Goal: Task Accomplishment & Management: Manage account settings

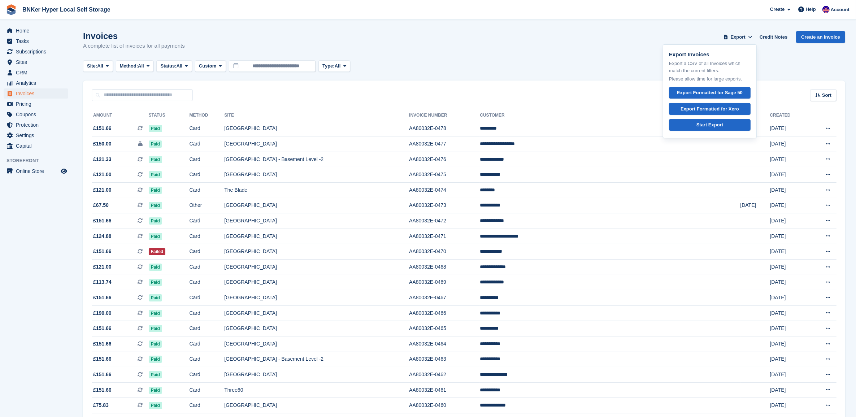
click at [523, 64] on div "Site: All All One Tower Bridge Bankside at Colliers Yard Burton Place & Moho Cr…" at bounding box center [464, 66] width 762 height 12
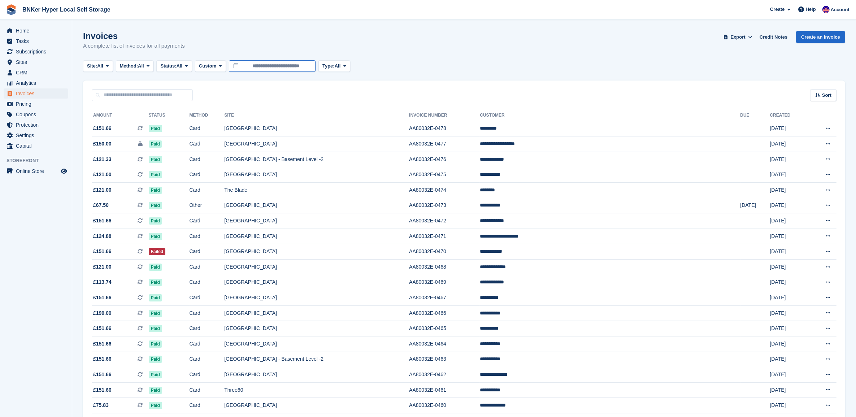
click at [309, 66] on input "**********" at bounding box center [272, 66] width 87 height 12
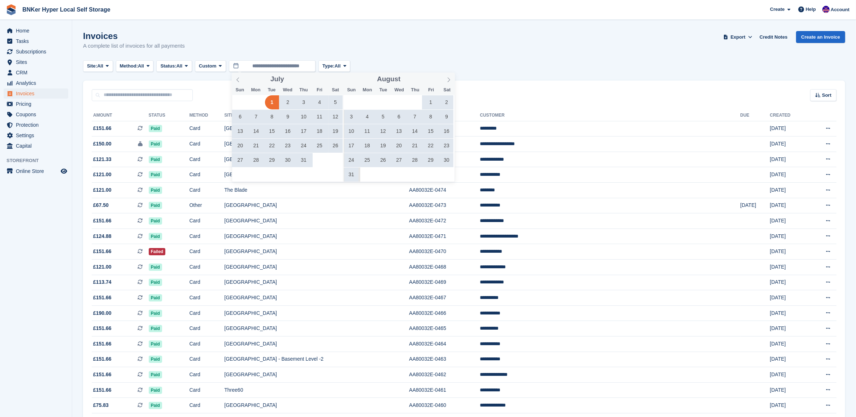
click at [240, 81] on icon at bounding box center [237, 79] width 5 height 5
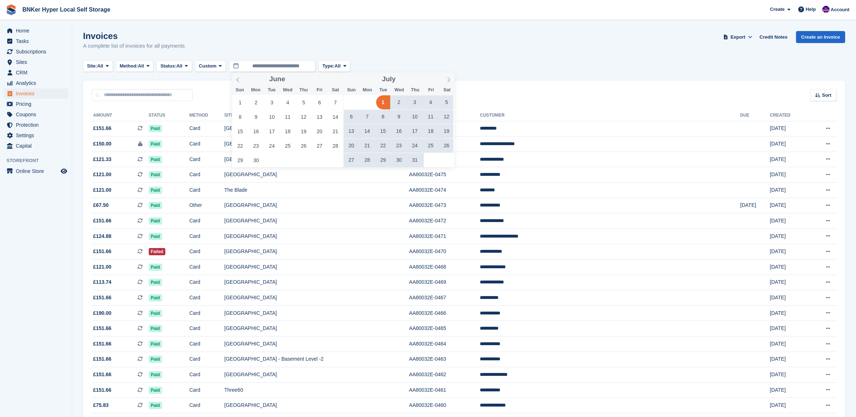
click at [239, 80] on icon at bounding box center [237, 79] width 5 height 5
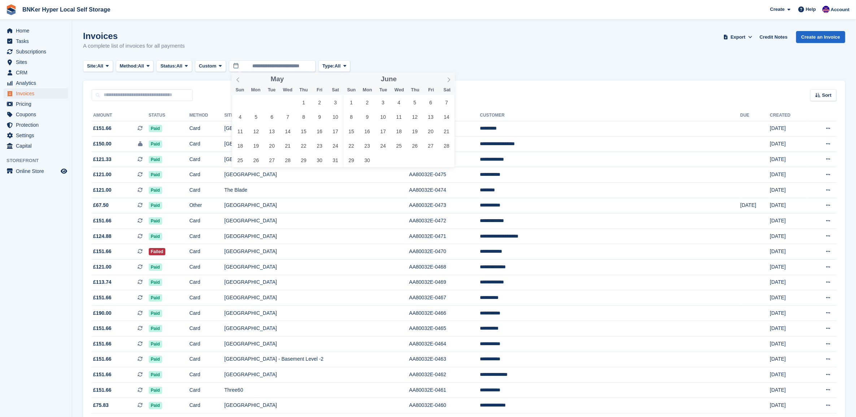
click at [239, 80] on icon at bounding box center [237, 79] width 5 height 5
click at [272, 100] on span "1" at bounding box center [272, 102] width 14 height 14
click at [443, 80] on span at bounding box center [448, 79] width 12 height 12
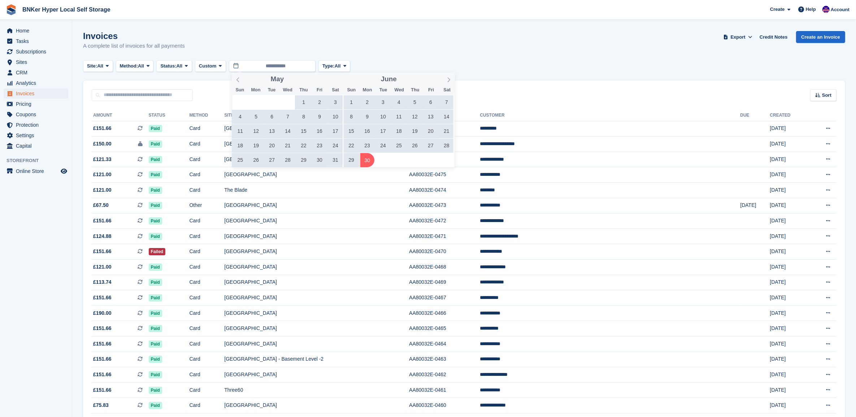
click at [364, 161] on span "30" at bounding box center [367, 160] width 14 height 14
type input "**********"
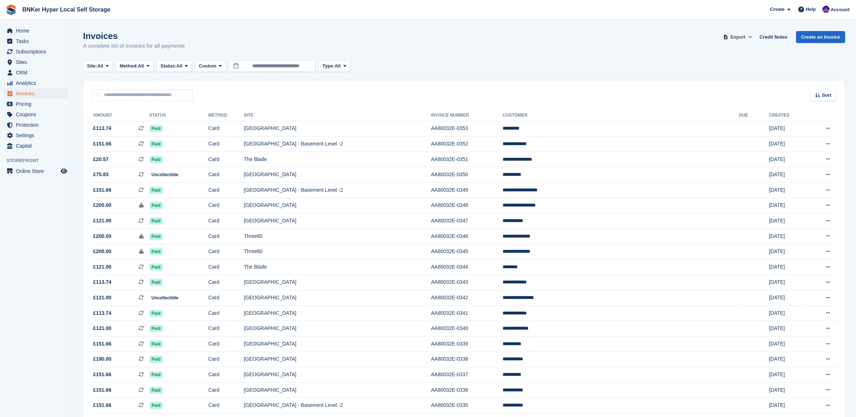
click at [742, 38] on span "Export" at bounding box center [737, 37] width 15 height 7
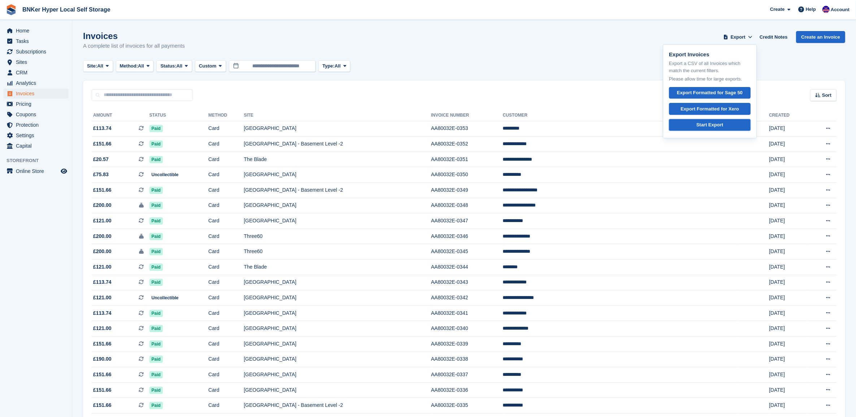
click at [715, 127] on div "Start Export" at bounding box center [709, 124] width 27 height 7
click at [554, 61] on div "Site: All All One Tower Bridge Bankside at Colliers Yard Burton Place & Moho Cr…" at bounding box center [464, 66] width 762 height 12
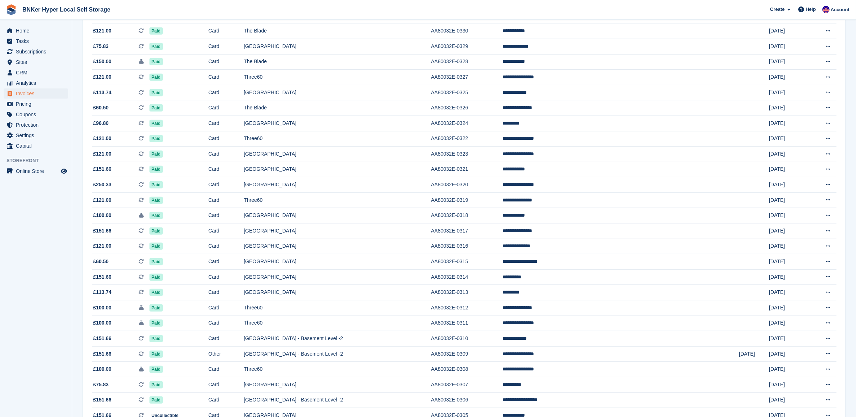
scroll to position [512, 0]
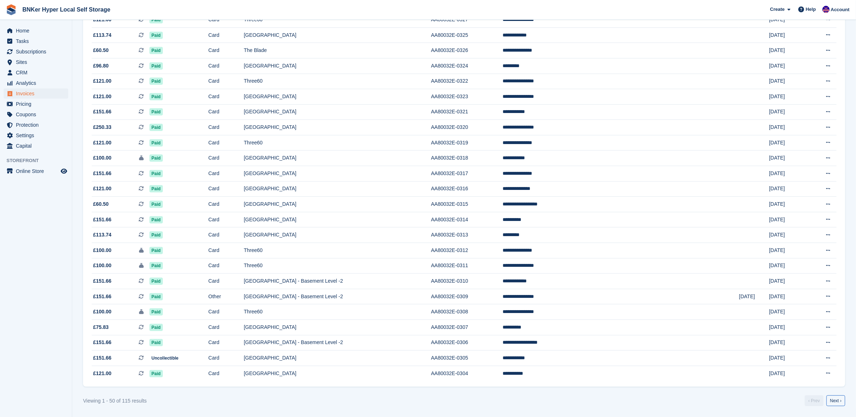
click at [836, 402] on link "Next ›" at bounding box center [835, 400] width 19 height 11
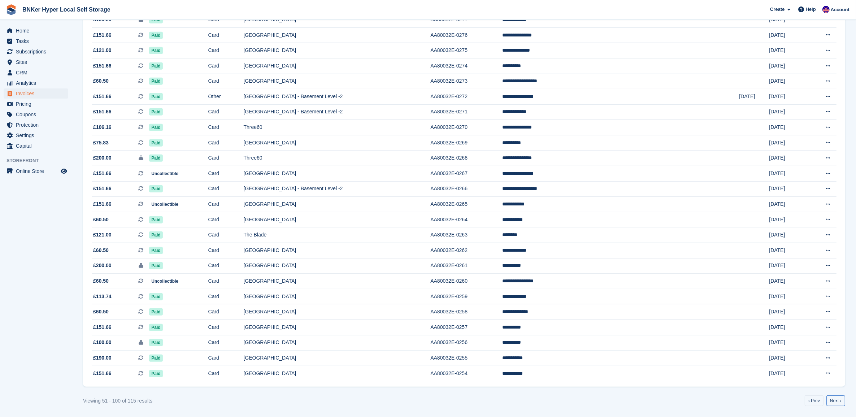
click at [836, 403] on link "Next ›" at bounding box center [835, 400] width 19 height 11
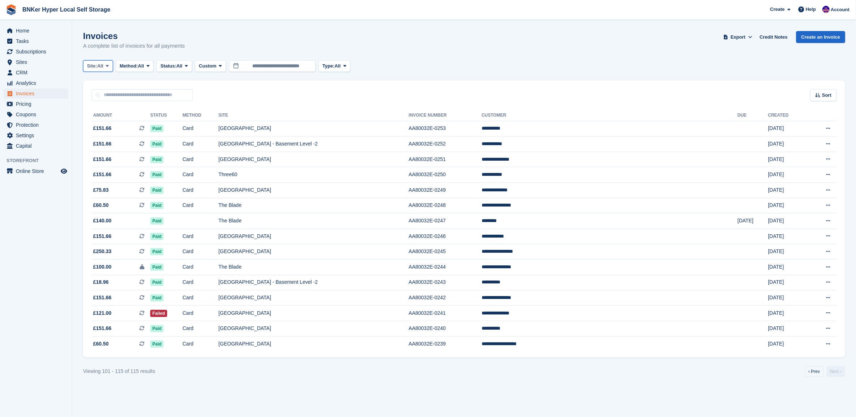
click at [106, 69] on button "Site: All" at bounding box center [98, 66] width 30 height 12
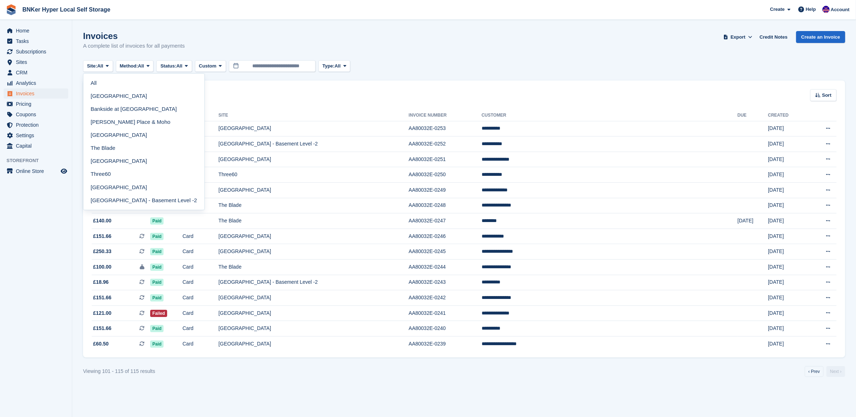
click at [111, 129] on link "[GEOGRAPHIC_DATA]" at bounding box center [143, 134] width 115 height 13
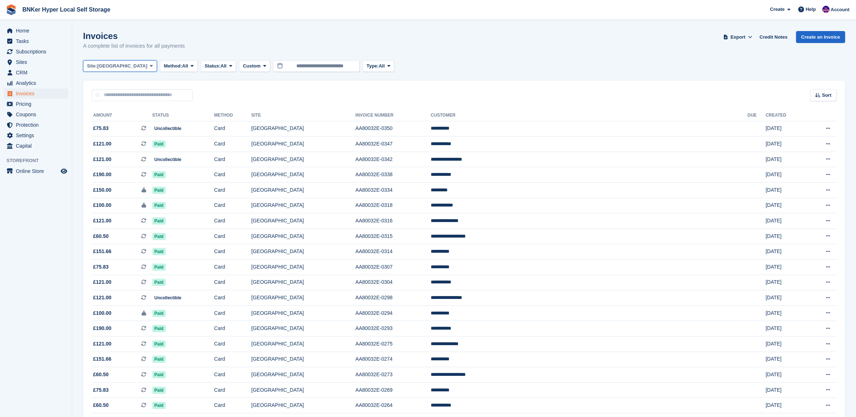
click at [110, 68] on span "[GEOGRAPHIC_DATA]" at bounding box center [122, 65] width 50 height 7
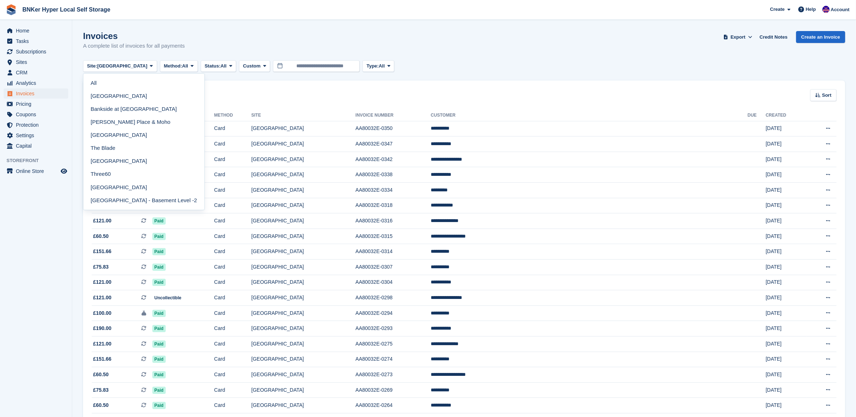
click at [110, 85] on link "All" at bounding box center [143, 83] width 115 height 13
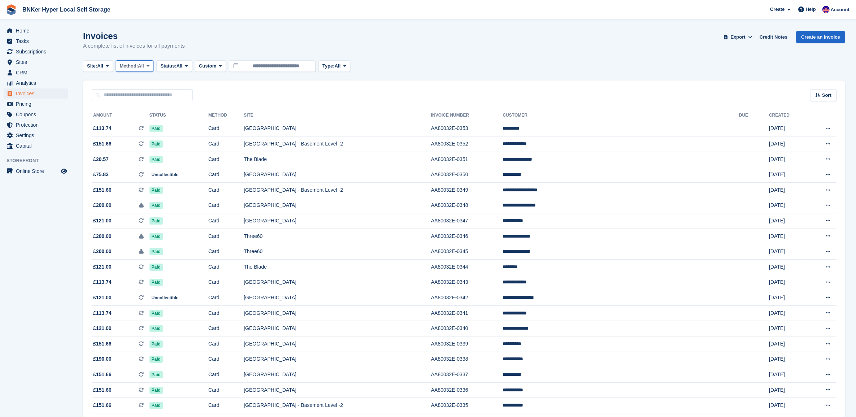
click at [141, 67] on span "All" at bounding box center [141, 65] width 6 height 7
click at [181, 55] on div "Invoices A complete list of invoices for all payments Export Export Invoices Ex…" at bounding box center [464, 45] width 762 height 28
click at [176, 69] on span "Status:" at bounding box center [168, 65] width 16 height 7
click at [223, 33] on div "Invoices A complete list of invoices for all payments Export Export Invoices Ex…" at bounding box center [464, 45] width 762 height 28
click at [339, 66] on span "All" at bounding box center [338, 65] width 6 height 7
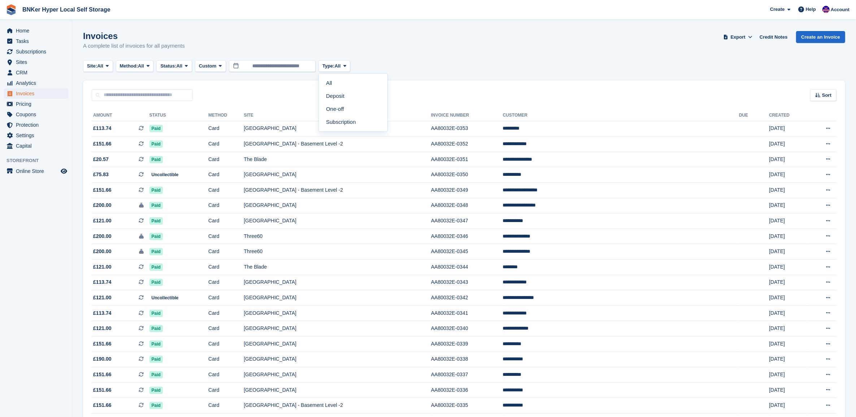
click at [343, 125] on link "Subscription" at bounding box center [353, 121] width 63 height 13
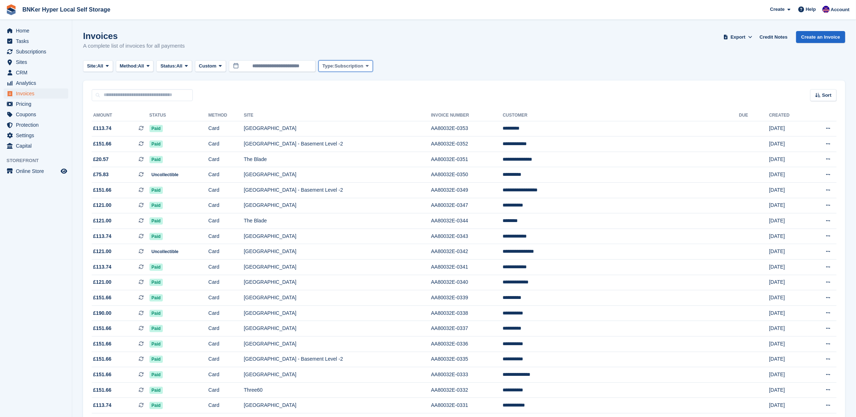
click at [348, 69] on span "Subscription" at bounding box center [349, 65] width 29 height 7
click at [354, 112] on link "One-off" at bounding box center [353, 108] width 63 height 13
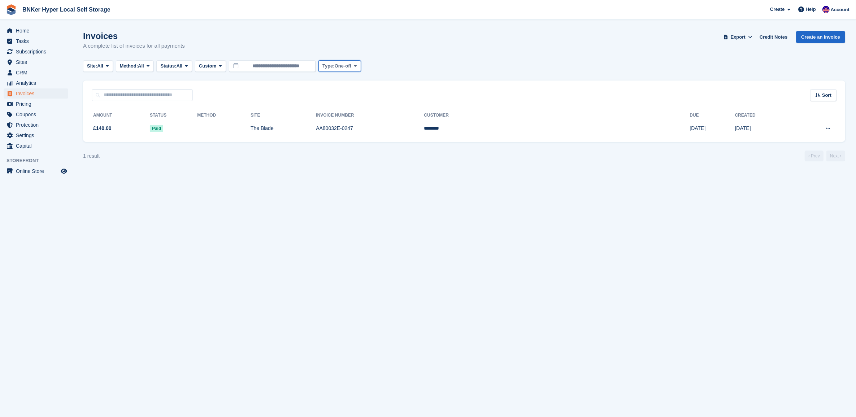
click at [351, 70] on button "Type: One-off" at bounding box center [339, 66] width 43 height 12
click at [352, 95] on link "Deposit" at bounding box center [353, 95] width 63 height 13
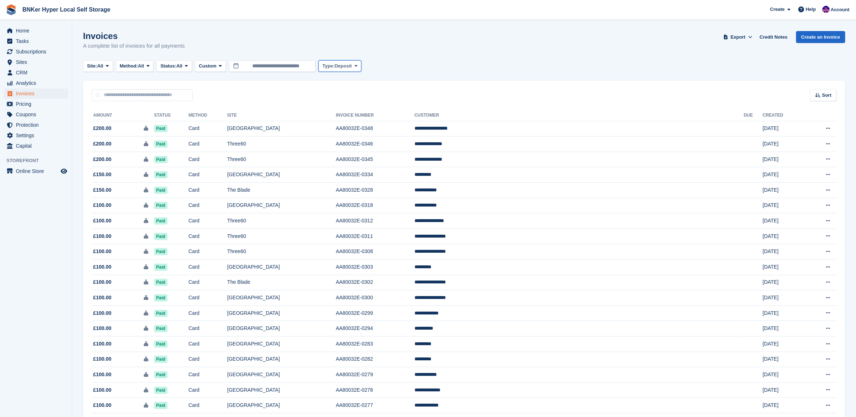
click at [349, 71] on button "Type: Deposit" at bounding box center [339, 66] width 43 height 12
click at [347, 107] on link "One-off" at bounding box center [353, 108] width 63 height 13
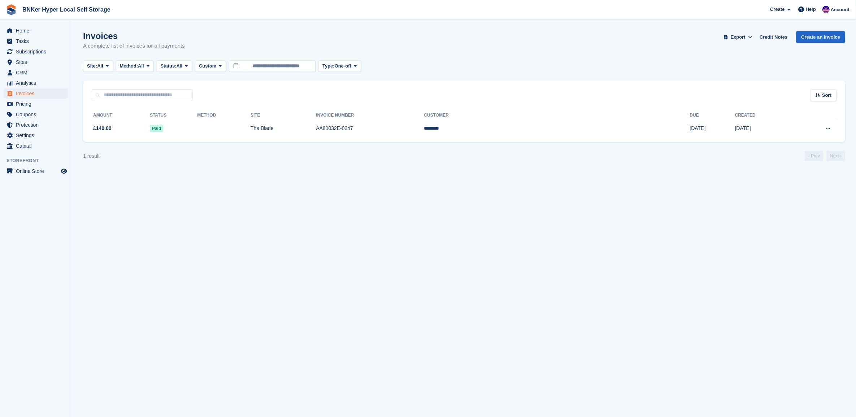
click at [122, 129] on span "£140.00" at bounding box center [121, 129] width 58 height 8
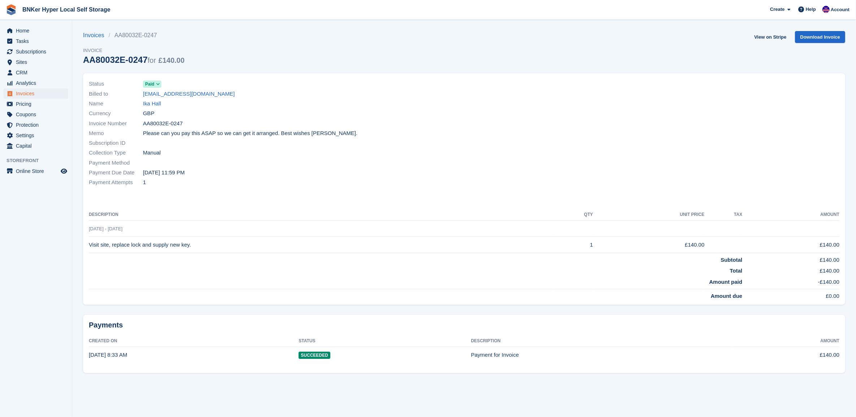
click at [98, 36] on link "Invoices" at bounding box center [96, 35] width 26 height 9
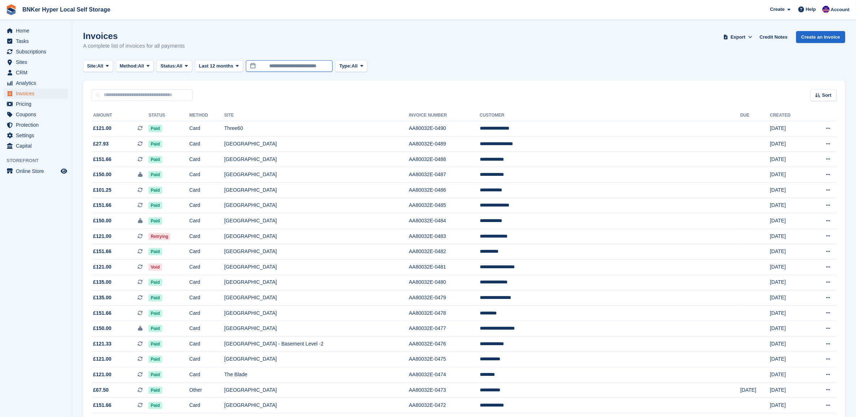
click at [298, 68] on input "**********" at bounding box center [289, 66] width 87 height 12
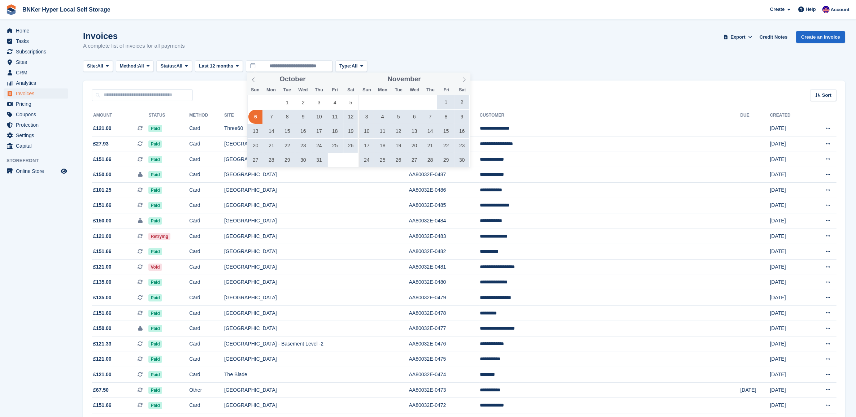
click at [466, 80] on icon at bounding box center [464, 79] width 5 height 5
type input "****"
click at [466, 80] on icon at bounding box center [464, 79] width 5 height 5
type input "****"
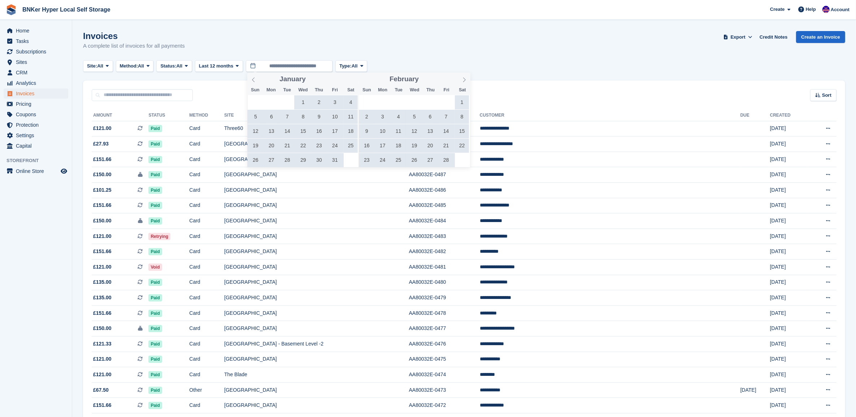
click at [466, 80] on icon at bounding box center [464, 79] width 5 height 5
drag, startPoint x: 466, startPoint y: 80, endPoint x: 460, endPoint y: 80, distance: 5.8
click at [460, 80] on span at bounding box center [464, 79] width 12 height 12
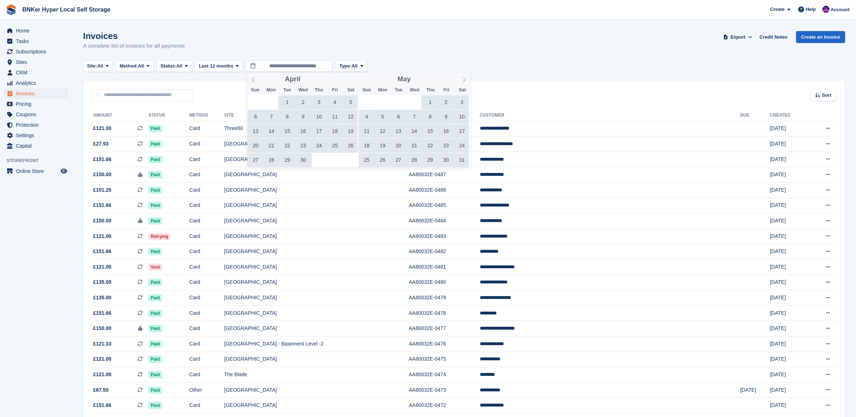
click at [460, 80] on span at bounding box center [464, 79] width 12 height 12
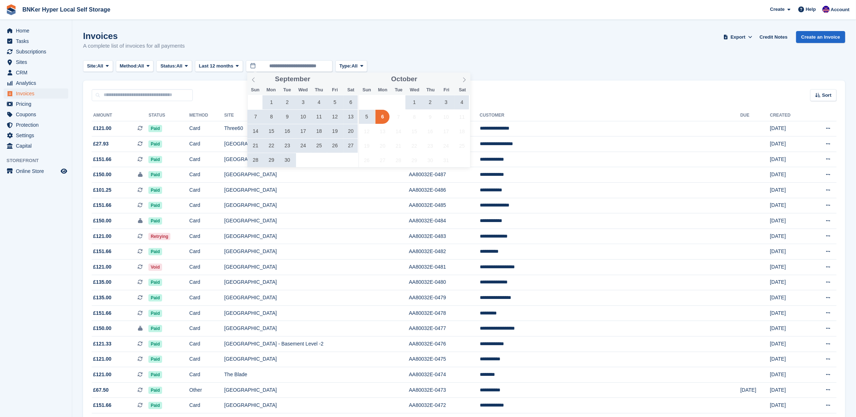
click at [250, 79] on span at bounding box center [253, 79] width 12 height 12
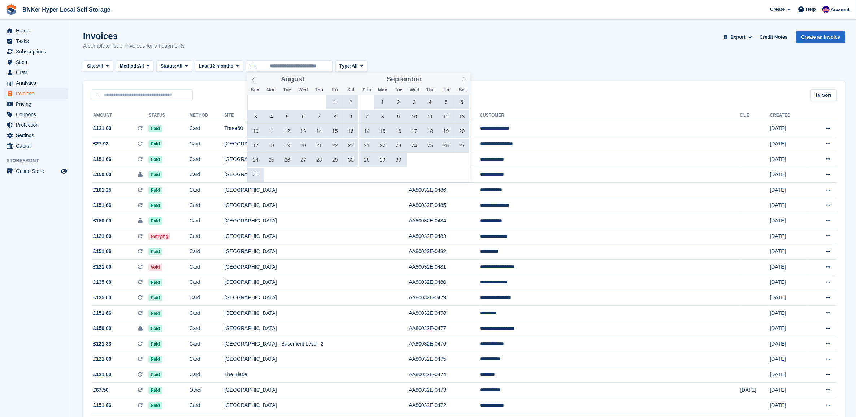
click at [250, 79] on span at bounding box center [253, 79] width 12 height 12
click at [286, 100] on span "1" at bounding box center [287, 102] width 14 height 14
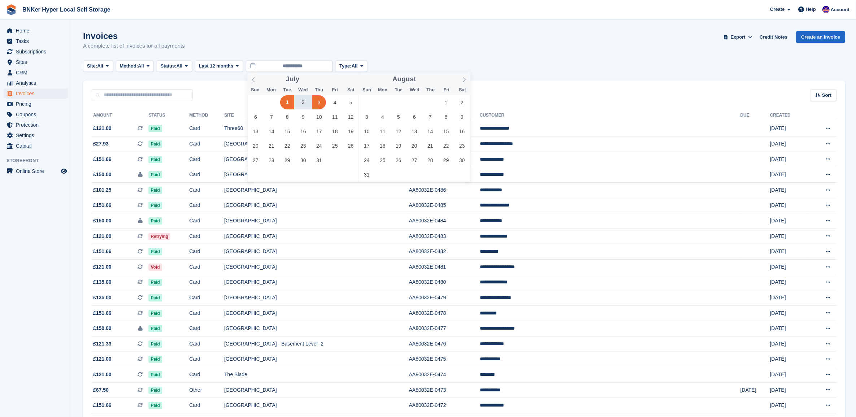
click at [459, 80] on span at bounding box center [464, 79] width 12 height 12
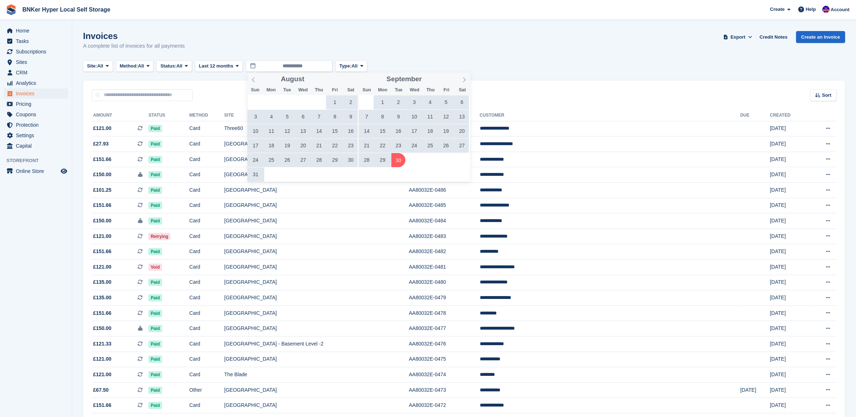
click at [397, 160] on span "30" at bounding box center [398, 160] width 14 height 14
type input "**********"
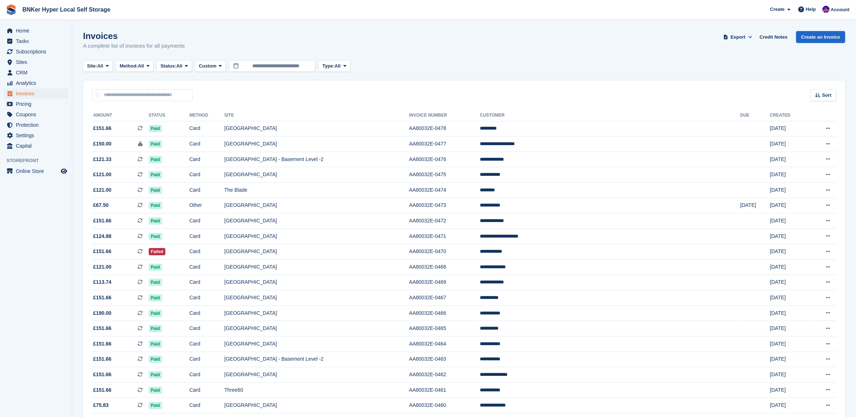
click at [346, 67] on icon at bounding box center [344, 66] width 3 height 5
click at [349, 124] on link "Subscription" at bounding box center [353, 121] width 63 height 13
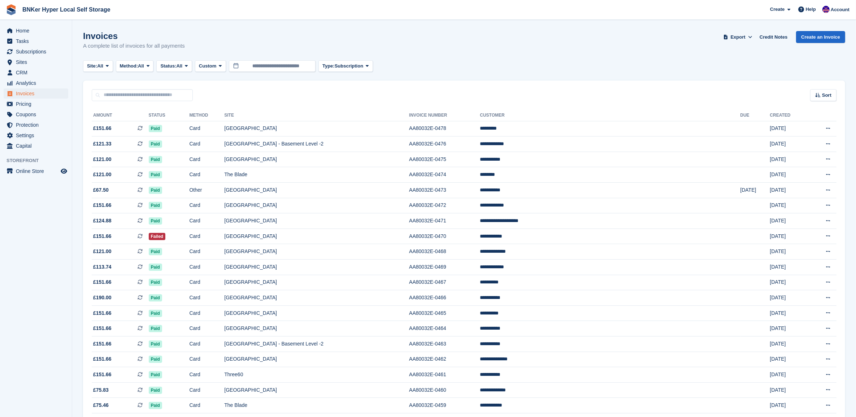
click at [431, 65] on div "Site: All All One Tower Bridge Bankside at Colliers Yard Burton Place & Moho Cr…" at bounding box center [464, 66] width 762 height 12
click at [188, 68] on icon at bounding box center [186, 66] width 3 height 5
click at [181, 98] on link "Paid" at bounding box center [191, 95] width 63 height 13
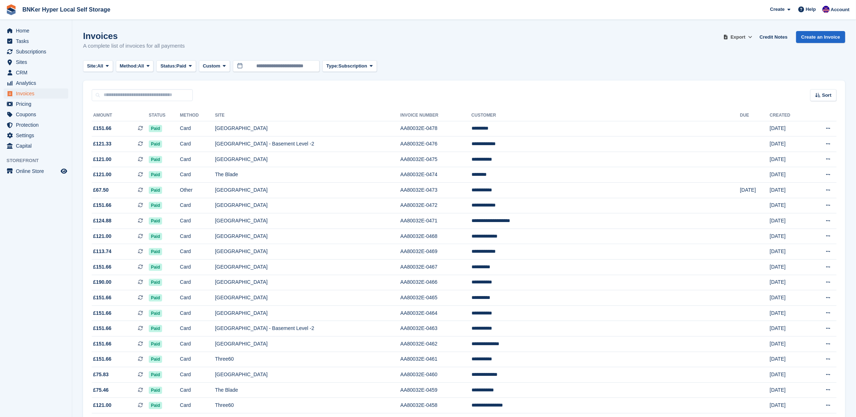
click at [748, 40] on button "Export" at bounding box center [738, 37] width 32 height 12
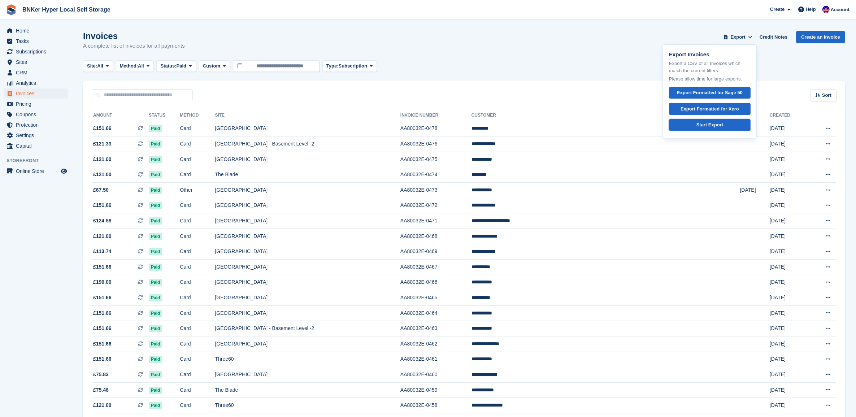
click at [712, 125] on div "Start Export" at bounding box center [709, 124] width 27 height 7
click at [576, 44] on div "Invoices A complete list of invoices for all payments Export Export Invoices Ex…" at bounding box center [464, 45] width 762 height 28
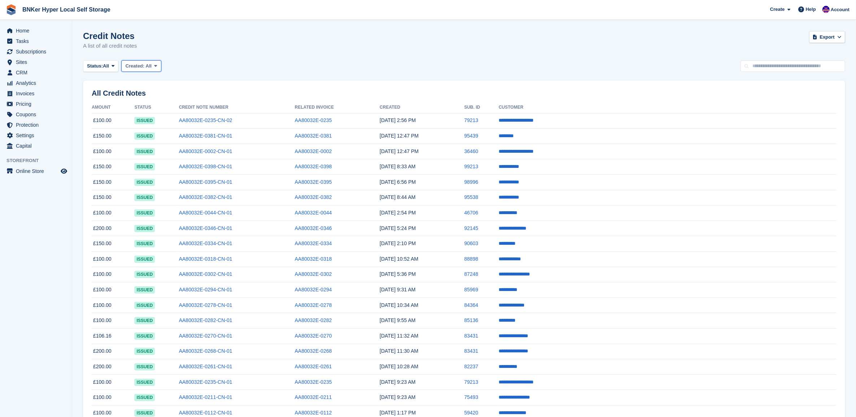
click at [136, 66] on span "Created:" at bounding box center [134, 65] width 19 height 5
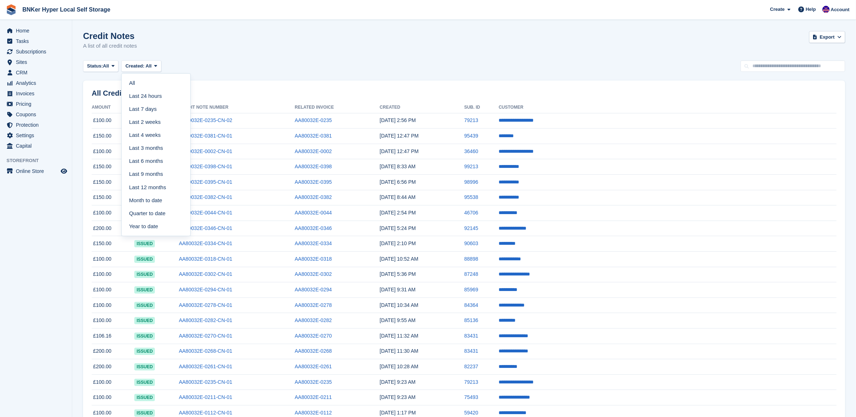
click at [280, 62] on div "Status: All All Issued Void Created: All All Last 24 hours Last 7 days Last 2 w…" at bounding box center [464, 66] width 762 height 12
click at [167, 66] on div "Status: All All Issued Void Created: All All Last 24 hours Last 7 days Last 2 w…" at bounding box center [464, 66] width 762 height 12
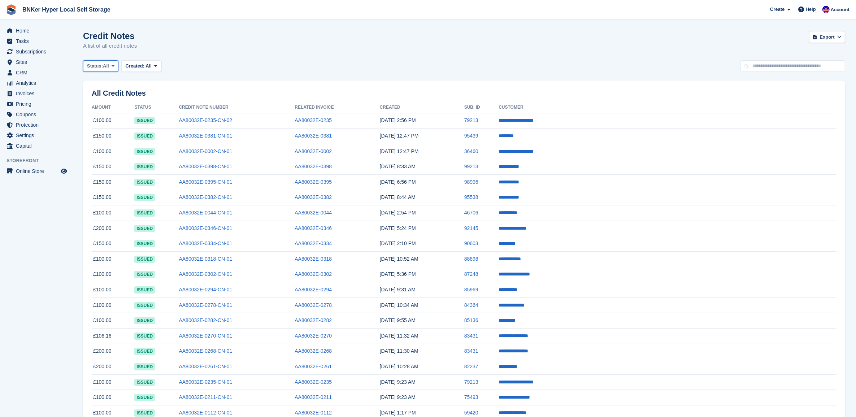
click at [108, 65] on span "All" at bounding box center [106, 65] width 6 height 7
click at [110, 80] on link "All" at bounding box center [117, 83] width 63 height 13
click at [834, 38] on span "Export" at bounding box center [827, 37] width 15 height 7
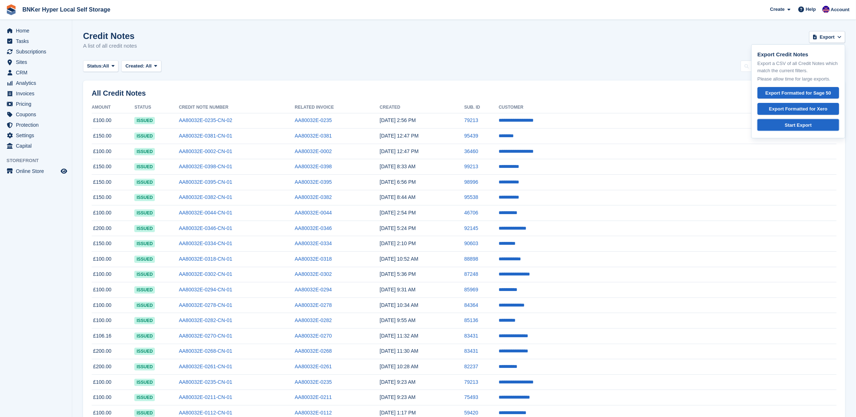
click at [800, 123] on div "Start Export" at bounding box center [797, 125] width 69 height 7
click at [285, 56] on div "Credit Notes A list of all credit notes Export Export Credit Notes Export a CSV…" at bounding box center [464, 45] width 762 height 28
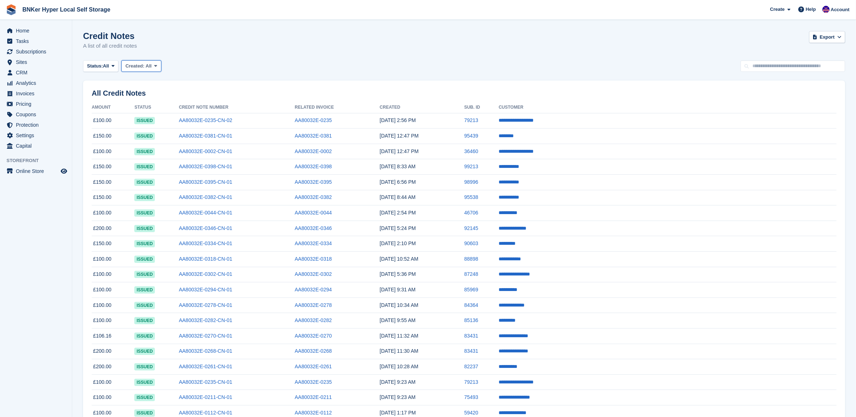
click at [139, 63] on span "Created:" at bounding box center [134, 65] width 19 height 5
click at [143, 64] on span "Created:" at bounding box center [134, 65] width 19 height 5
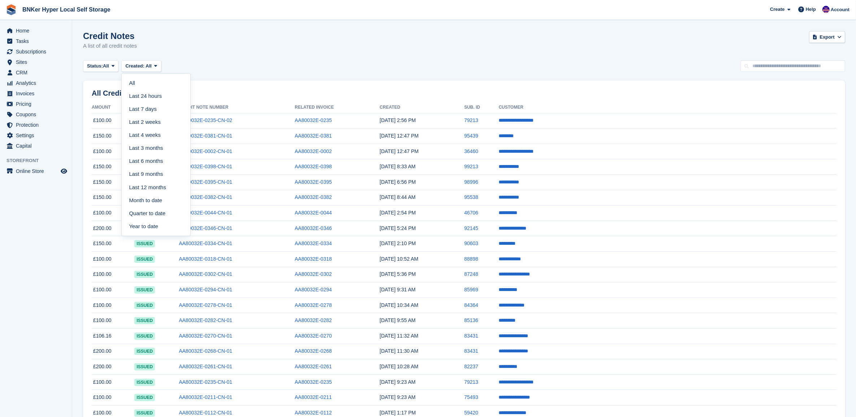
click at [156, 160] on link "Last 6 months" at bounding box center [156, 161] width 63 height 13
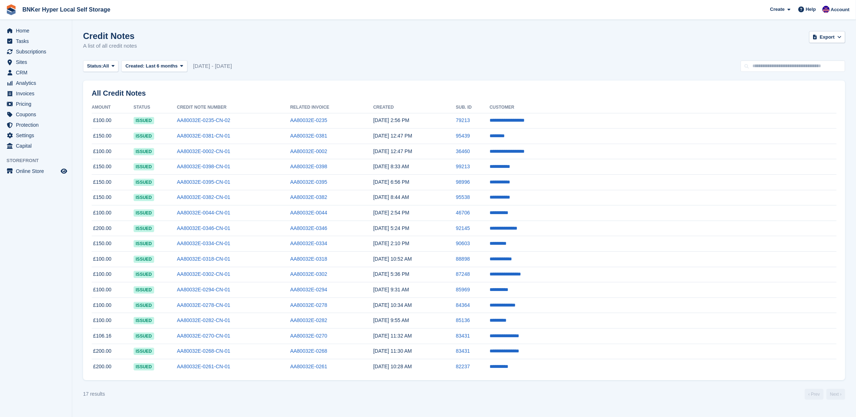
click at [305, 396] on div "17 results ‹ Prev Next ›" at bounding box center [464, 394] width 762 height 11
click at [26, 96] on span "Invoices" at bounding box center [37, 93] width 43 height 10
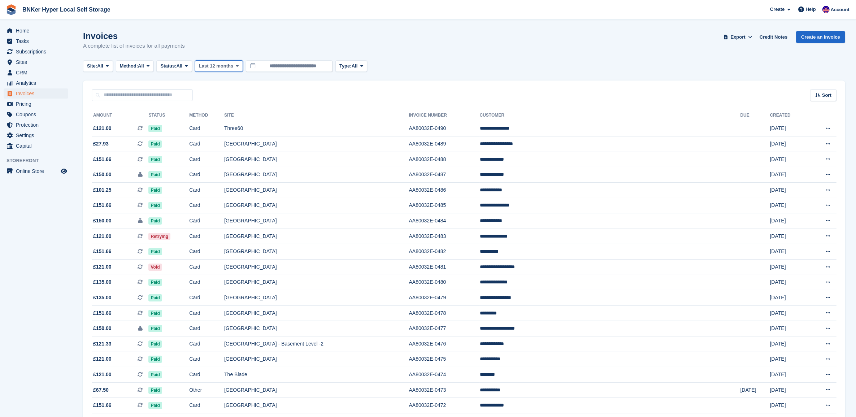
click at [237, 66] on icon at bounding box center [237, 66] width 3 height 5
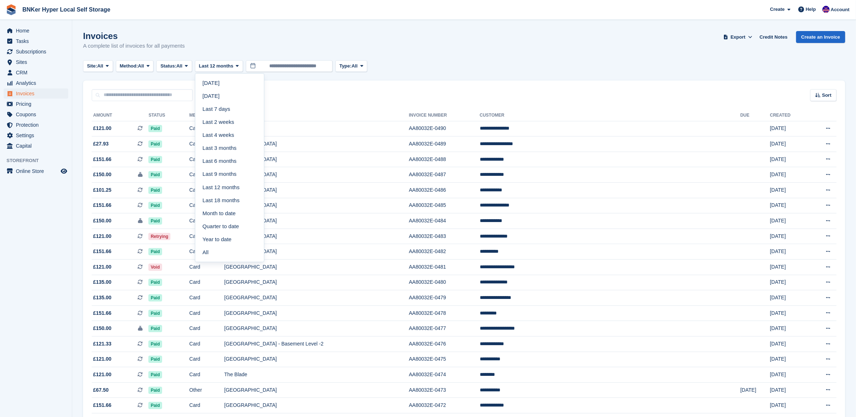
click at [231, 254] on link "All" at bounding box center [229, 252] width 63 height 13
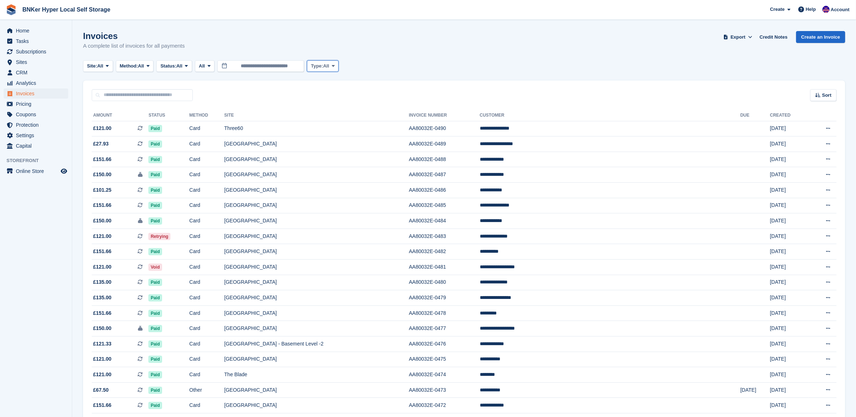
drag, startPoint x: 335, startPoint y: 65, endPoint x: 332, endPoint y: 67, distance: 3.8
click at [334, 66] on button "Type: All" at bounding box center [323, 66] width 32 height 12
click at [181, 66] on span "All" at bounding box center [179, 65] width 6 height 7
click at [191, 120] on link "Open" at bounding box center [191, 121] width 63 height 13
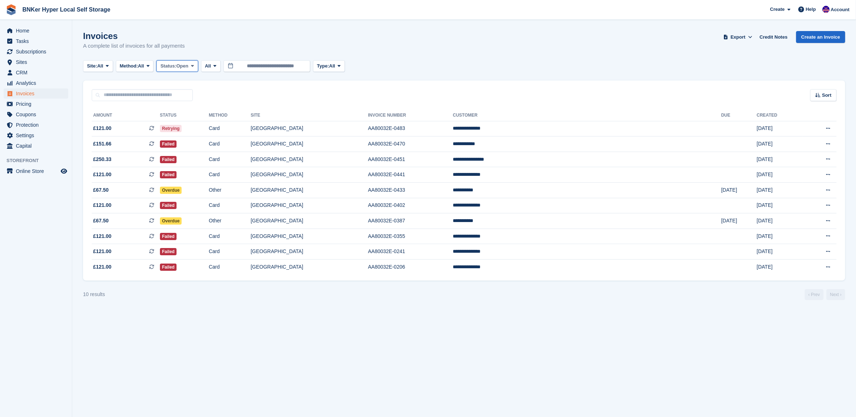
click at [184, 65] on span "Open" at bounding box center [182, 65] width 12 height 7
click at [185, 109] on link "Draft" at bounding box center [191, 108] width 63 height 13
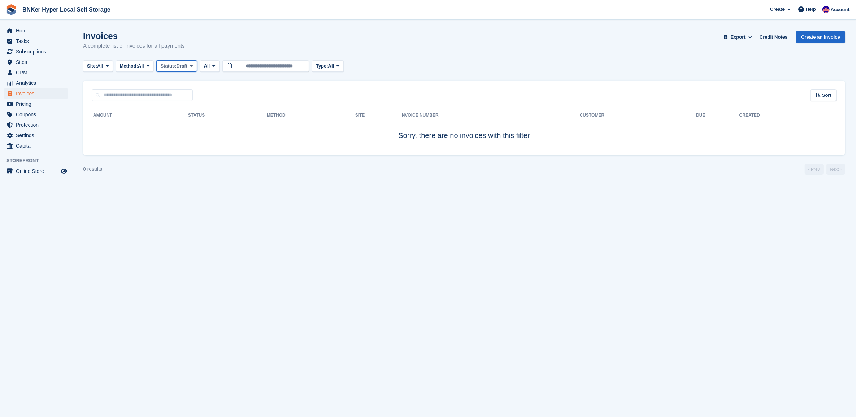
click at [187, 64] on span "Draft" at bounding box center [181, 65] width 11 height 7
click at [183, 138] on link "Void" at bounding box center [191, 134] width 63 height 13
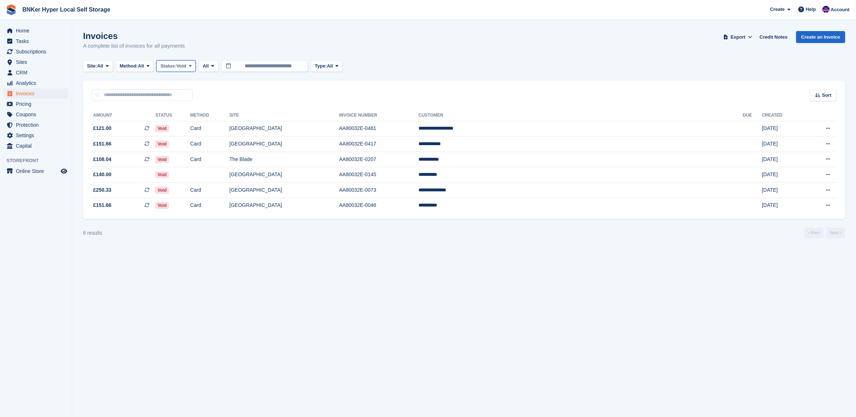
click at [191, 64] on button "Status: Void" at bounding box center [175, 66] width 39 height 12
click at [193, 150] on link "Uncollectible" at bounding box center [191, 147] width 63 height 13
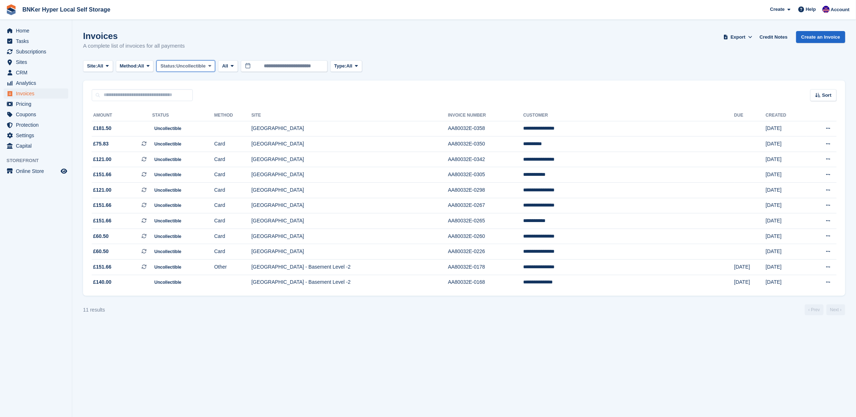
click at [205, 66] on span "Uncollectible" at bounding box center [190, 65] width 29 height 7
click at [206, 97] on link "Paid" at bounding box center [191, 95] width 63 height 13
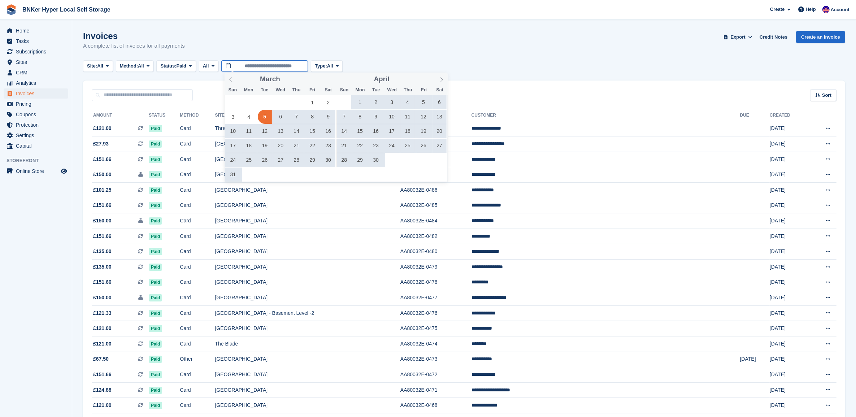
click at [284, 67] on input "**********" at bounding box center [264, 66] width 87 height 12
click at [441, 79] on icon at bounding box center [441, 79] width 5 height 5
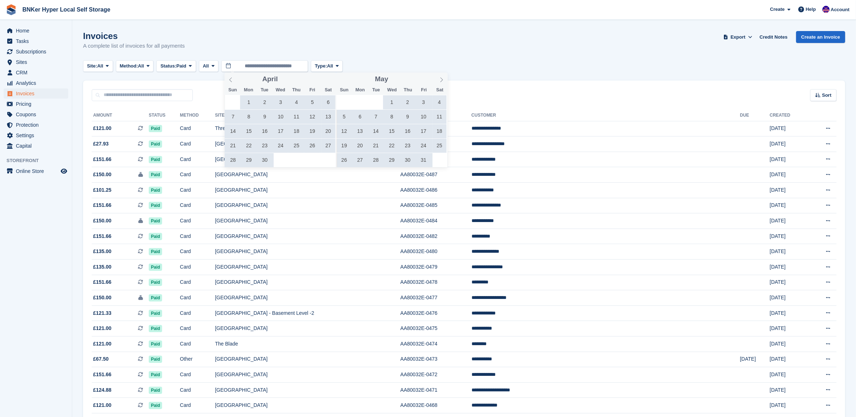
click at [441, 79] on icon at bounding box center [441, 79] width 5 height 5
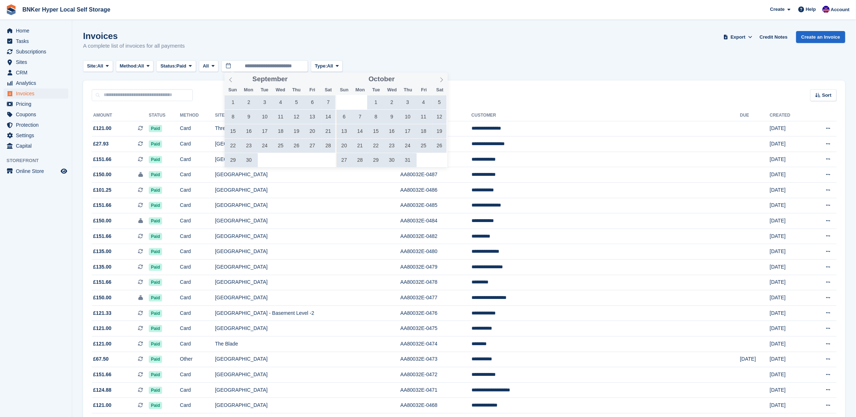
click at [441, 79] on icon at bounding box center [441, 79] width 5 height 5
type input "****"
click at [441, 79] on icon at bounding box center [441, 79] width 5 height 5
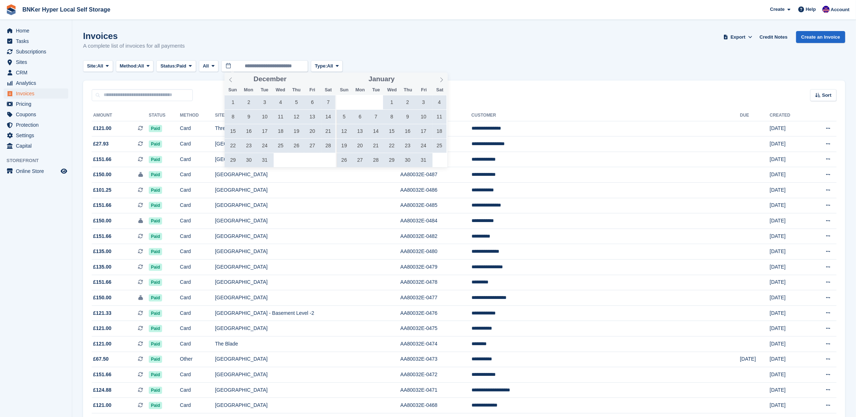
type input "****"
click at [441, 79] on icon at bounding box center [441, 79] width 5 height 5
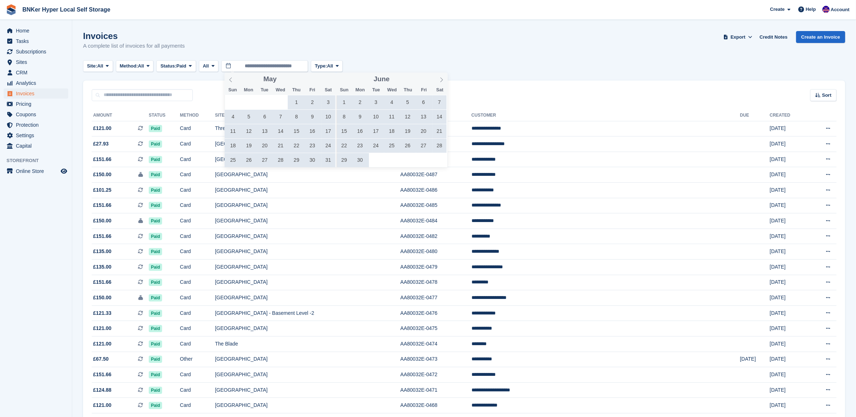
click at [441, 79] on icon at bounding box center [441, 79] width 5 height 5
click at [233, 79] on icon at bounding box center [230, 79] width 5 height 5
click at [266, 102] on span "1" at bounding box center [265, 102] width 14 height 14
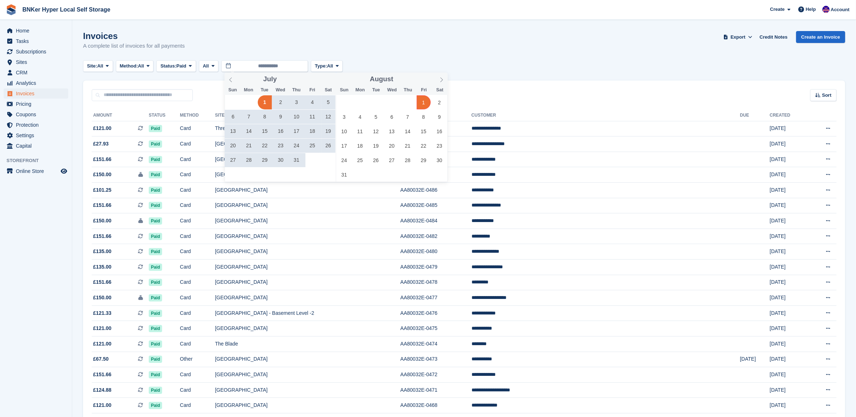
click at [439, 79] on icon at bounding box center [441, 79] width 5 height 5
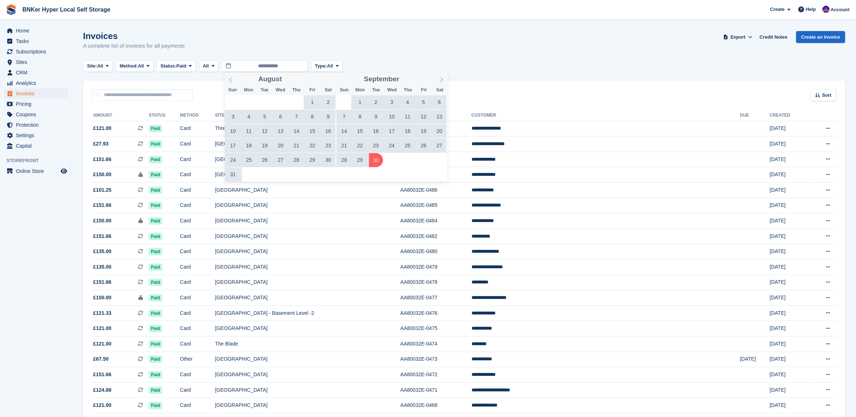
click at [377, 160] on span "30" at bounding box center [376, 160] width 14 height 14
type input "**********"
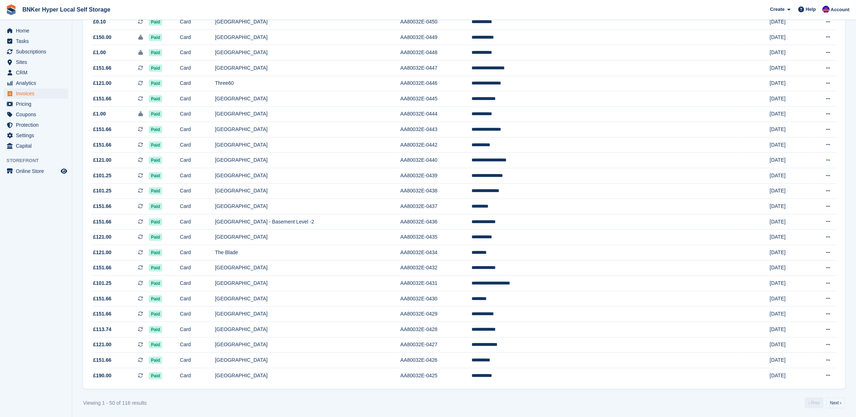
scroll to position [512, 0]
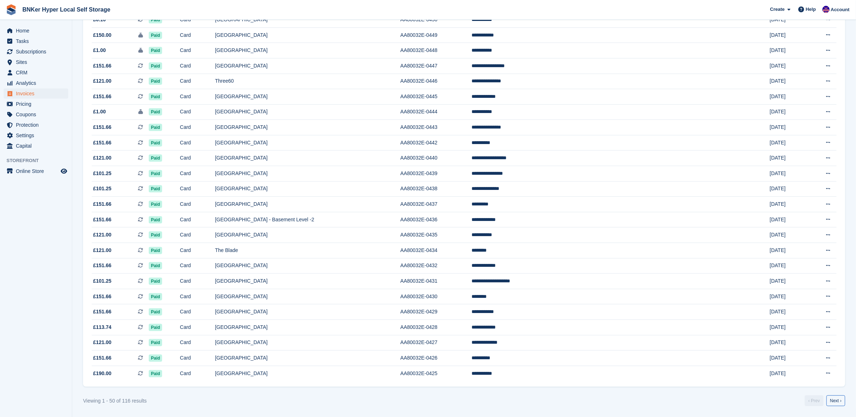
click at [835, 401] on link "Next ›" at bounding box center [835, 400] width 19 height 11
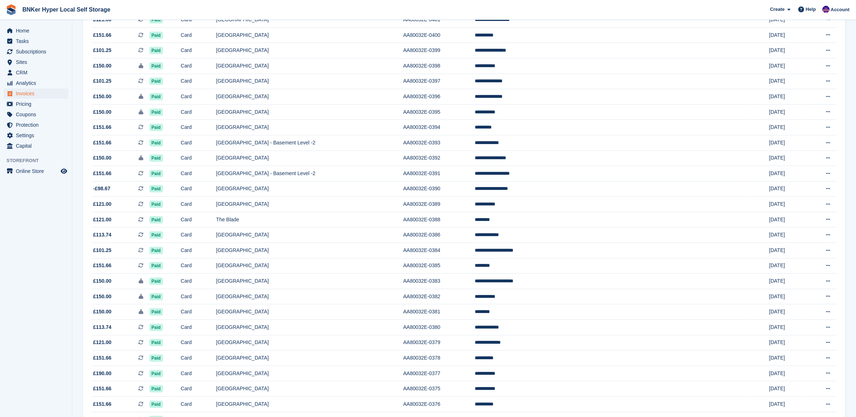
scroll to position [512, 0]
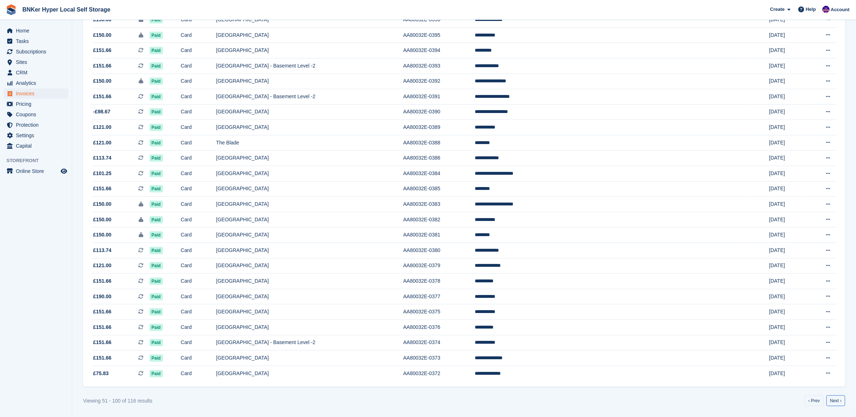
click at [834, 398] on link "Next ›" at bounding box center [835, 400] width 19 height 11
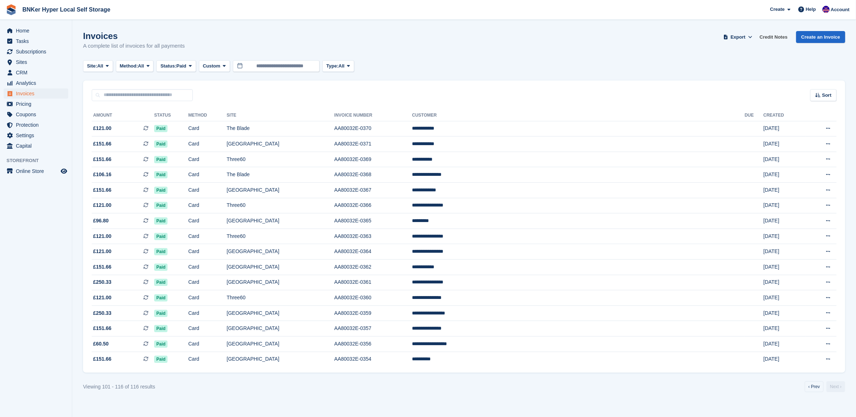
click at [777, 39] on link "Credit Notes" at bounding box center [773, 37] width 34 height 12
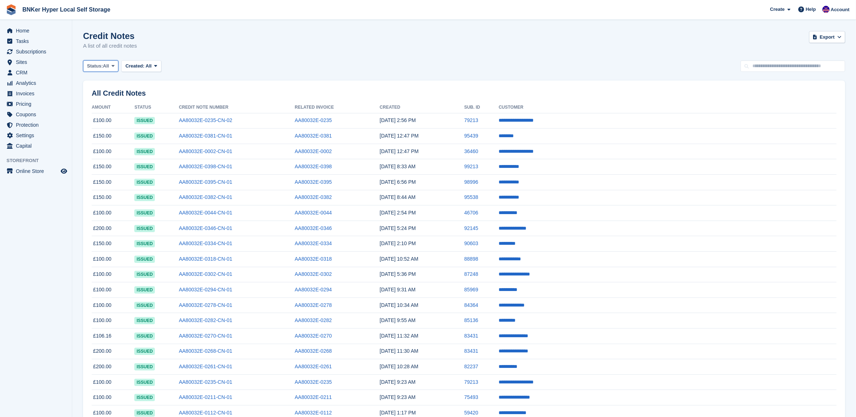
click at [100, 69] on span "Status:" at bounding box center [95, 65] width 16 height 7
click at [154, 69] on button "Created: All" at bounding box center [141, 66] width 40 height 12
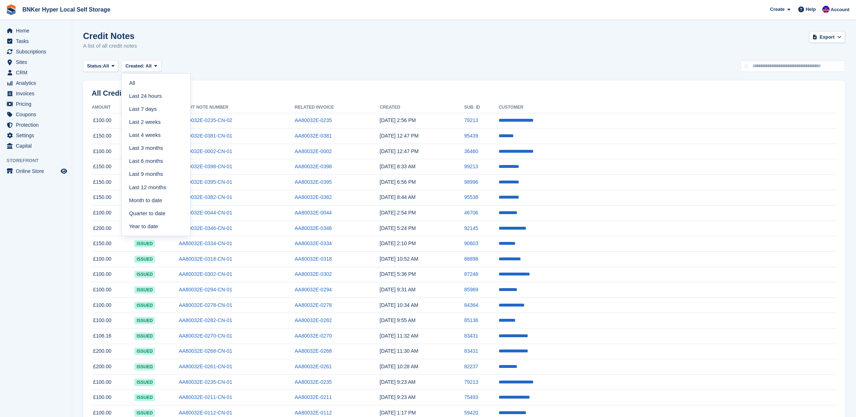
click at [148, 162] on link "Last 6 months" at bounding box center [156, 161] width 63 height 13
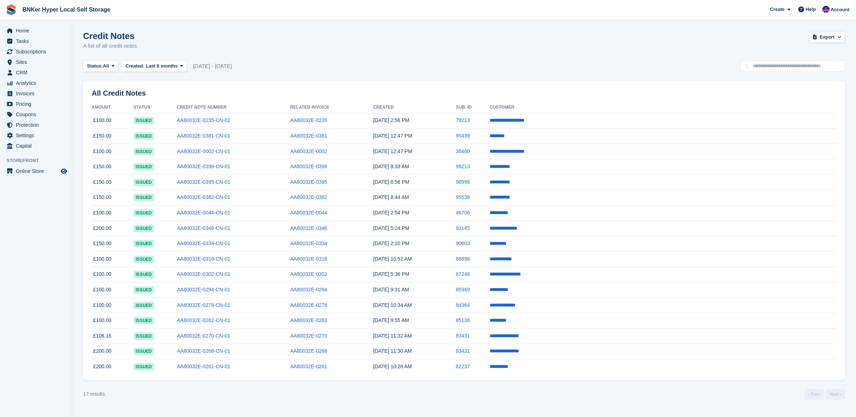
click at [519, 352] on link "**********" at bounding box center [504, 350] width 30 height 5
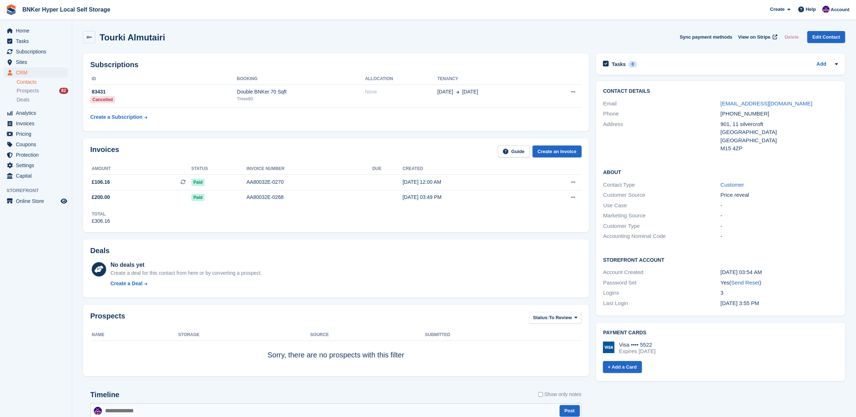
click at [249, 185] on div "AA80032E-0270" at bounding box center [309, 182] width 126 height 8
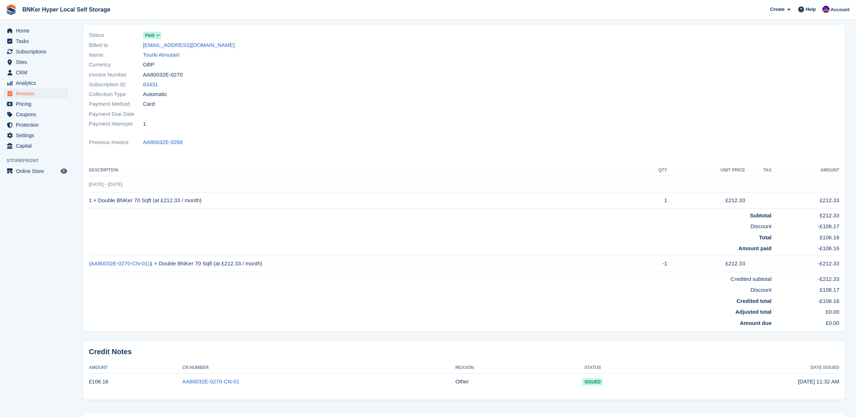
scroll to position [135, 0]
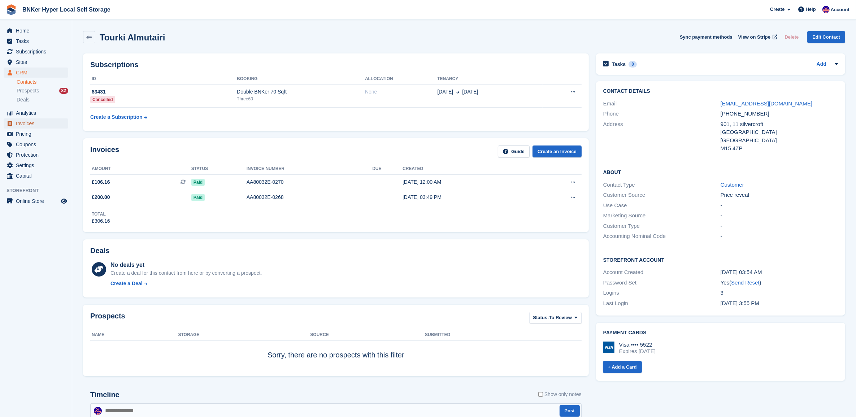
click at [20, 122] on span "Invoices" at bounding box center [37, 123] width 43 height 10
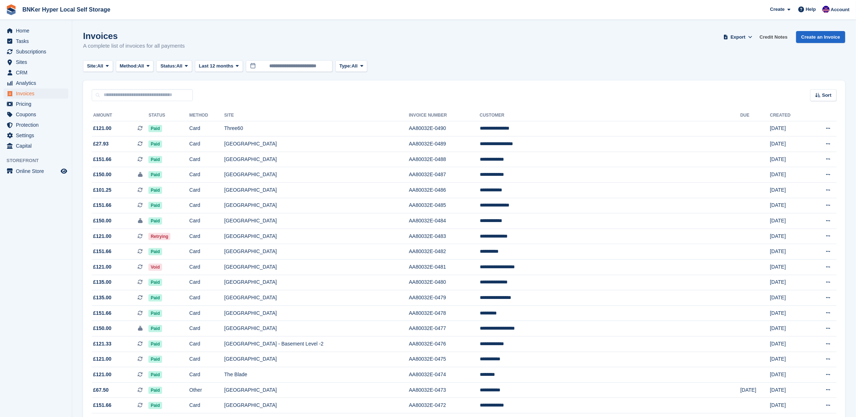
click at [770, 38] on link "Credit Notes" at bounding box center [773, 37] width 34 height 12
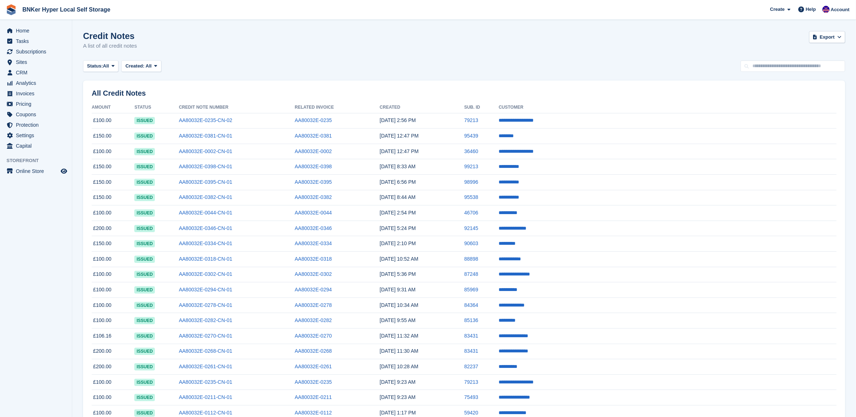
drag, startPoint x: 141, startPoint y: 73, endPoint x: 143, endPoint y: 69, distance: 4.2
click at [141, 73] on section "Credit Notes A list of all credit notes Export Export Credit Notes Export a CSV…" at bounding box center [463, 282] width 783 height 564
click at [143, 69] on button "Created: All" at bounding box center [141, 66] width 40 height 12
click at [149, 162] on link "Last 6 months" at bounding box center [156, 161] width 63 height 13
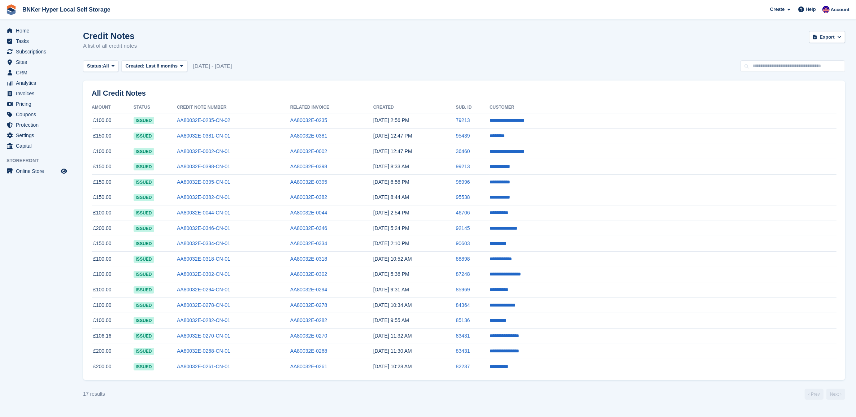
click at [230, 335] on link "AA80032E-0270-CN-01" at bounding box center [203, 336] width 53 height 6
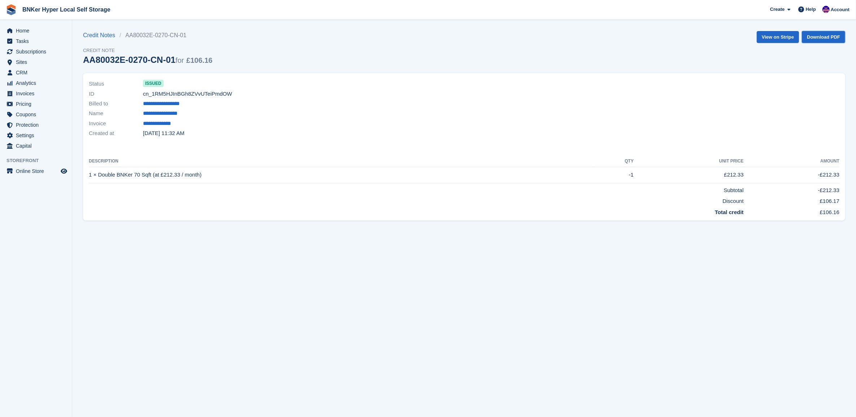
click at [823, 34] on link "Download PDF" at bounding box center [822, 37] width 43 height 12
click at [781, 37] on link "View on Stripe" at bounding box center [777, 37] width 42 height 12
click at [25, 95] on span "Invoices" at bounding box center [37, 93] width 43 height 10
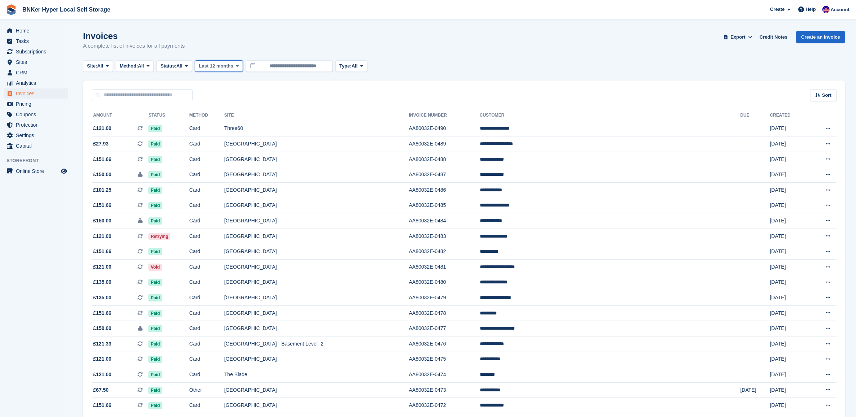
click at [224, 67] on span "Last 12 months" at bounding box center [216, 65] width 34 height 7
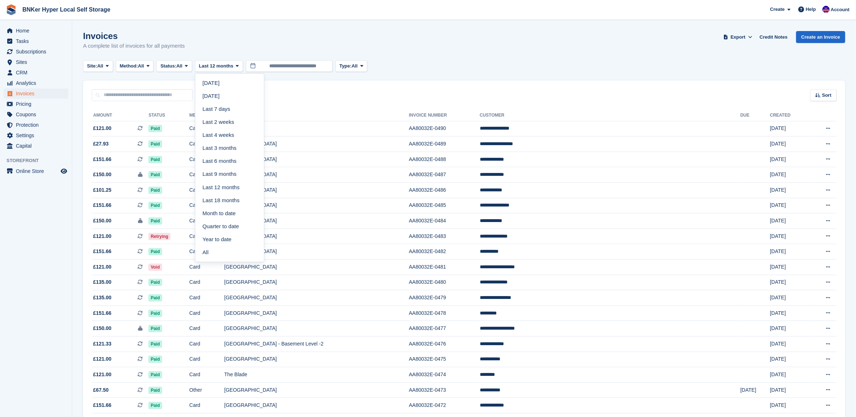
click at [209, 256] on link "All" at bounding box center [229, 252] width 63 height 13
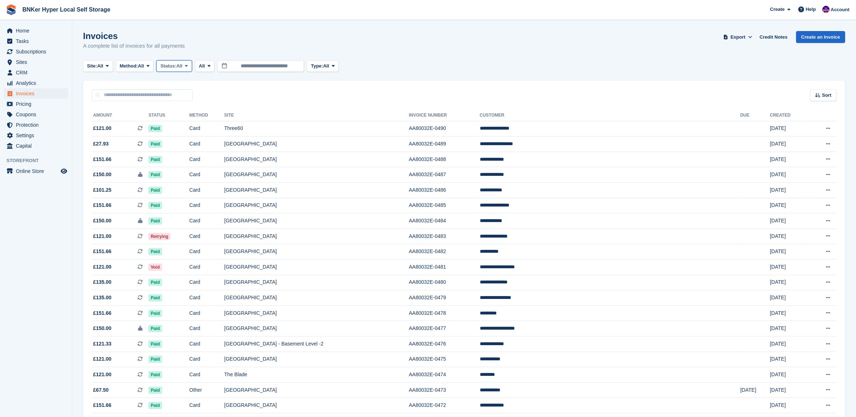
click at [188, 69] on button "Status: All" at bounding box center [173, 66] width 35 height 12
click at [179, 148] on link "Uncollectible" at bounding box center [191, 147] width 63 height 13
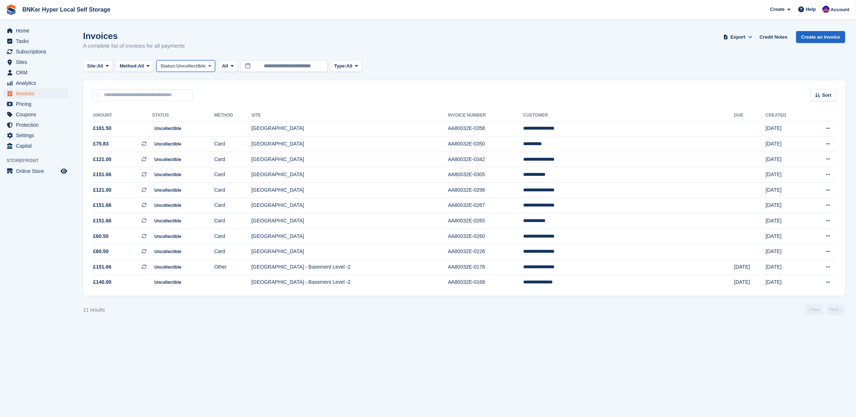
click at [185, 69] on span "Uncollectible" at bounding box center [190, 65] width 29 height 7
click at [178, 135] on link "Void" at bounding box center [191, 134] width 63 height 13
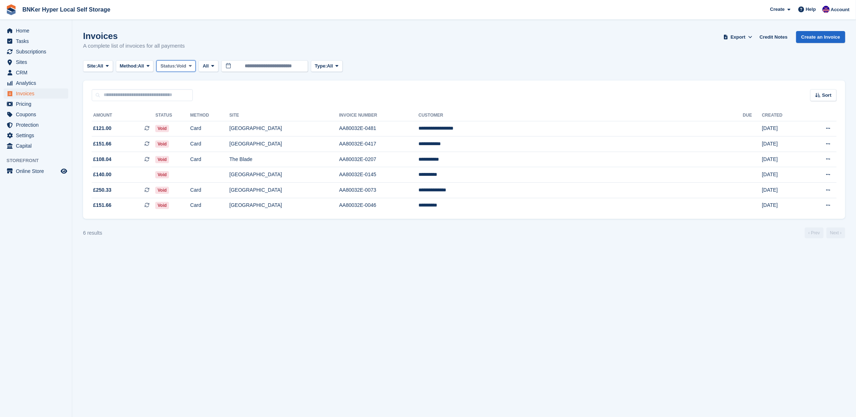
click at [183, 69] on span "Void" at bounding box center [181, 65] width 10 height 7
click at [825, 129] on button at bounding box center [827, 128] width 13 height 11
click at [130, 143] on span "£151.66 This is a recurring subscription invoice." at bounding box center [124, 144] width 64 height 8
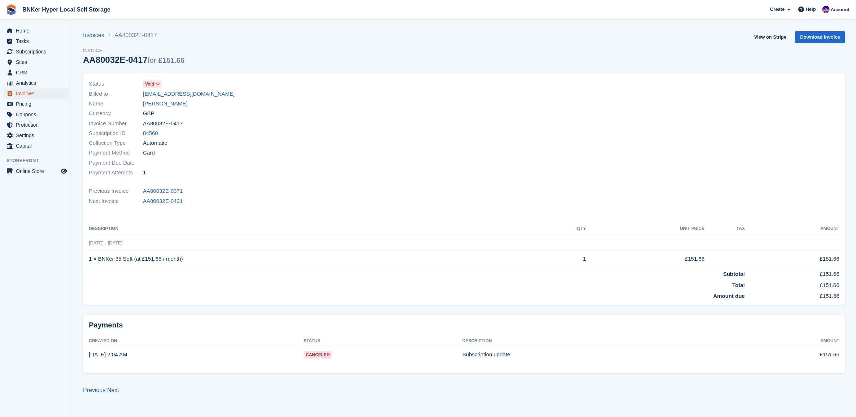
click at [23, 91] on span "Invoices" at bounding box center [37, 93] width 43 height 10
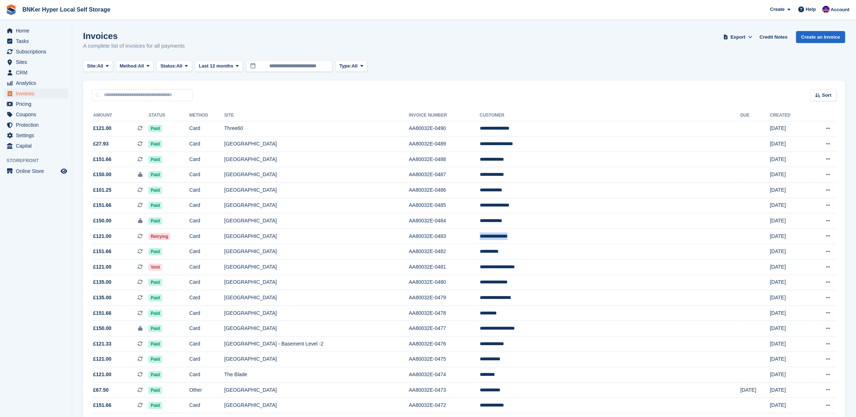
drag, startPoint x: 619, startPoint y: 237, endPoint x: 571, endPoint y: 237, distance: 48.4
click at [571, 237] on tr "**********" at bounding box center [464, 236] width 744 height 16
drag, startPoint x: 571, startPoint y: 237, endPoint x: 580, endPoint y: 236, distance: 9.0
click at [18, 30] on span "Home" at bounding box center [37, 31] width 43 height 10
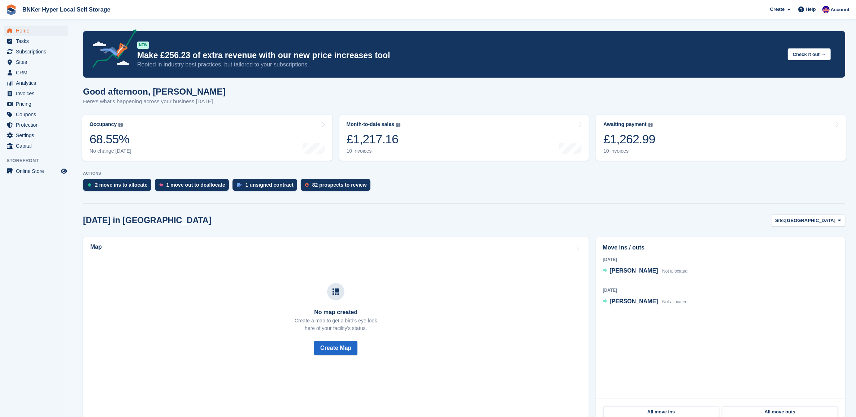
click at [603, 141] on div "£1,262.99" at bounding box center [629, 139] width 52 height 15
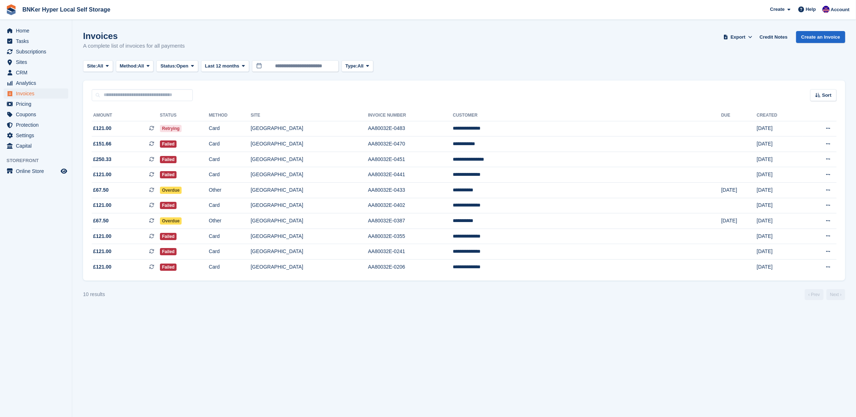
click at [563, 219] on td "**********" at bounding box center [587, 221] width 268 height 16
click at [242, 64] on span at bounding box center [243, 66] width 6 height 6
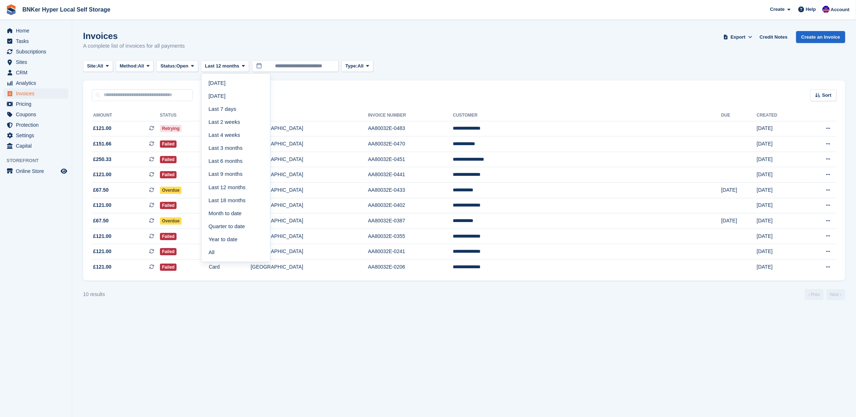
click at [217, 253] on link "All" at bounding box center [235, 252] width 63 height 13
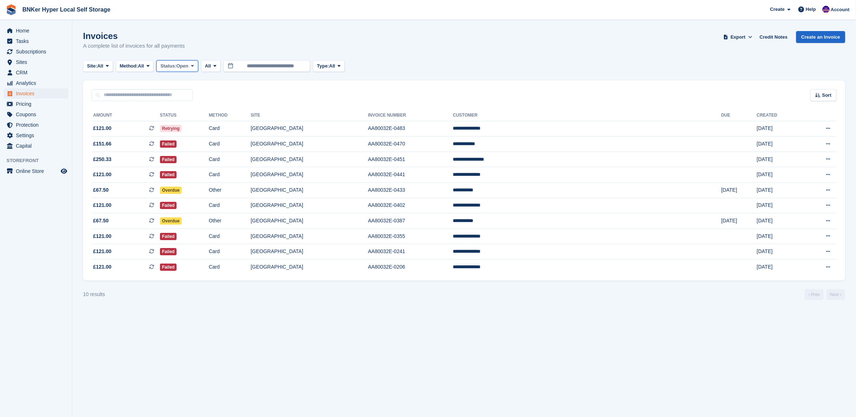
click at [194, 64] on icon at bounding box center [192, 66] width 3 height 5
click at [184, 84] on link "All" at bounding box center [191, 83] width 63 height 13
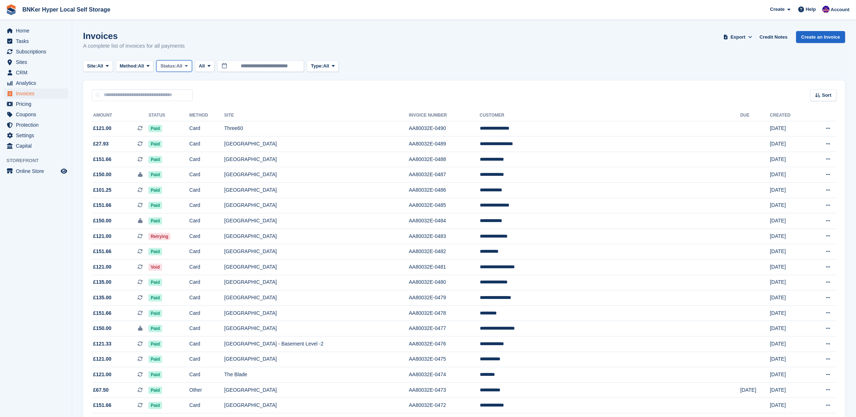
click at [187, 68] on span at bounding box center [186, 66] width 6 height 6
click at [181, 102] on link "Paid" at bounding box center [191, 95] width 63 height 13
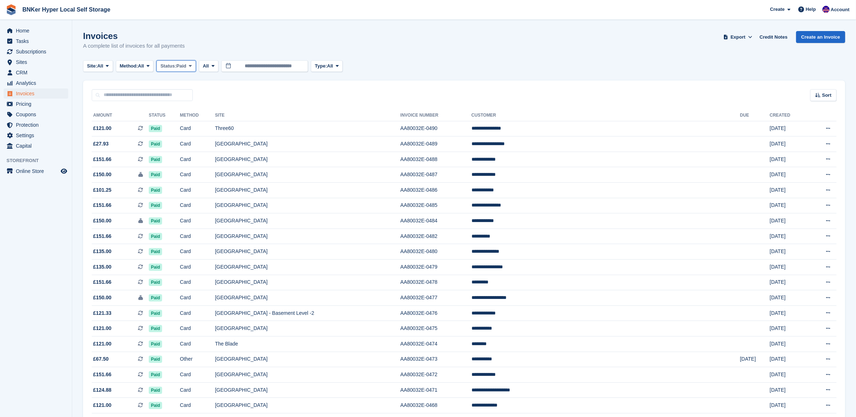
click at [190, 64] on button "Status: Paid" at bounding box center [175, 66] width 39 height 12
click at [186, 110] on link "Draft" at bounding box center [191, 108] width 63 height 13
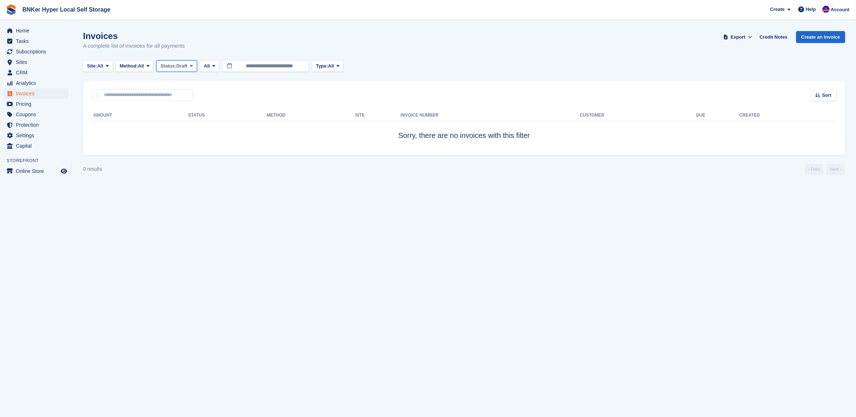
click at [192, 62] on button "Status: Draft" at bounding box center [176, 66] width 40 height 12
click at [190, 123] on link "Open" at bounding box center [191, 121] width 63 height 13
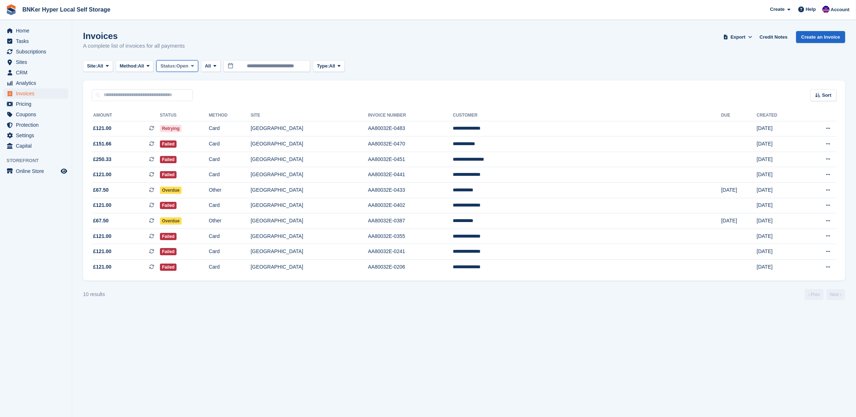
click at [194, 63] on span at bounding box center [192, 66] width 6 height 6
click at [189, 132] on link "Void" at bounding box center [191, 134] width 63 height 13
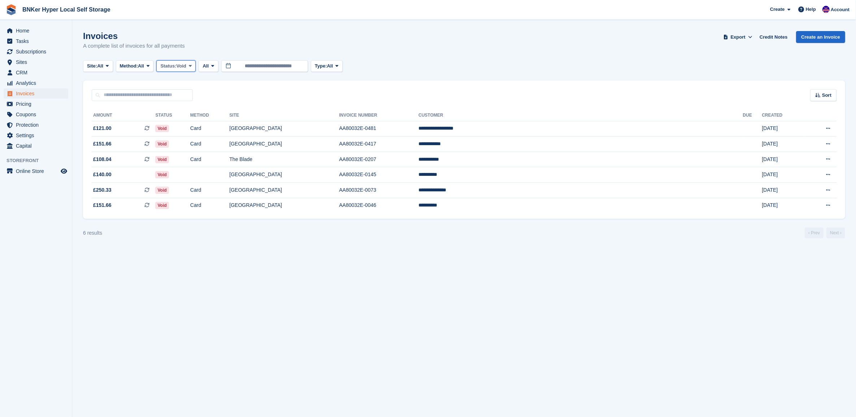
click at [192, 65] on span at bounding box center [190, 66] width 6 height 6
click at [192, 148] on link "Uncollectible" at bounding box center [191, 147] width 63 height 13
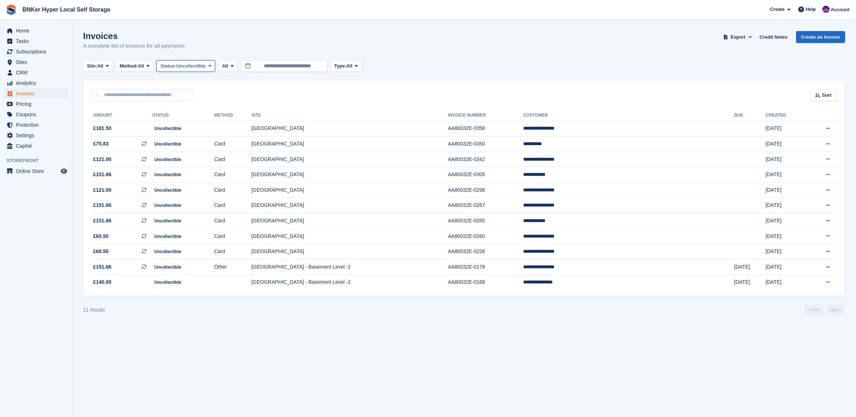
click at [209, 69] on button "Status: Uncollectible" at bounding box center [185, 66] width 59 height 12
click at [195, 123] on link "Open" at bounding box center [191, 121] width 63 height 13
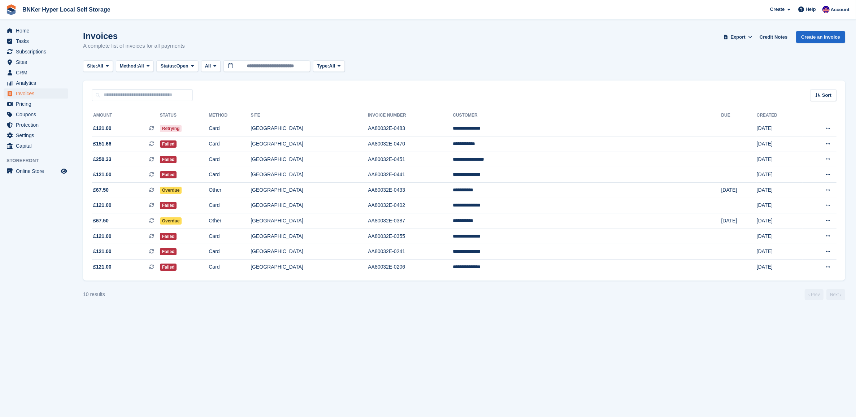
drag, startPoint x: 343, startPoint y: 344, endPoint x: 432, endPoint y: 331, distance: 89.7
click at [344, 343] on section "Invoices A complete list of invoices for all payments Export Export Invoices Ex…" at bounding box center [463, 208] width 783 height 417
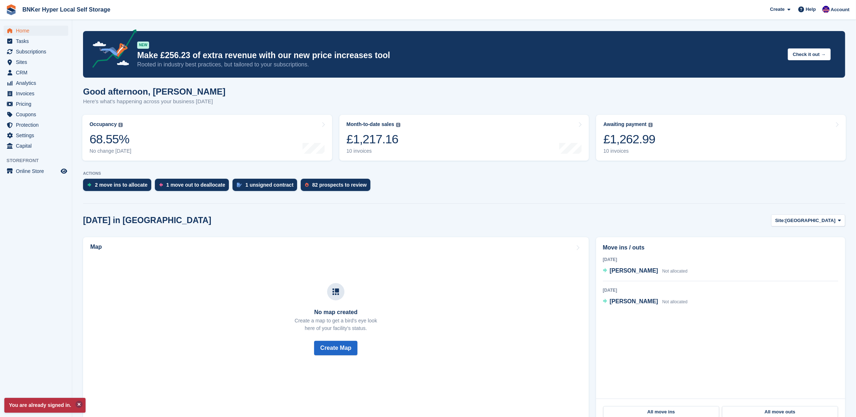
drag, startPoint x: 77, startPoint y: 407, endPoint x: 76, endPoint y: 396, distance: 10.5
click at [77, 406] on button at bounding box center [78, 404] width 7 height 7
click at [23, 94] on span "Invoices" at bounding box center [37, 93] width 43 height 10
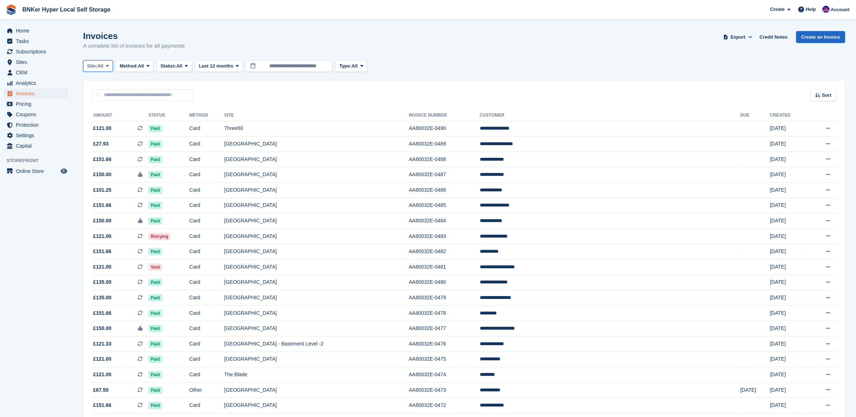
click at [105, 67] on button "Site: All" at bounding box center [98, 66] width 30 height 12
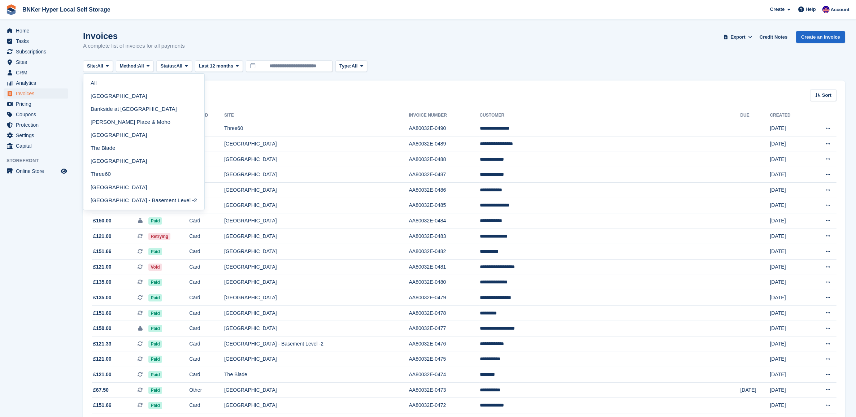
click at [101, 87] on link "All" at bounding box center [143, 83] width 115 height 13
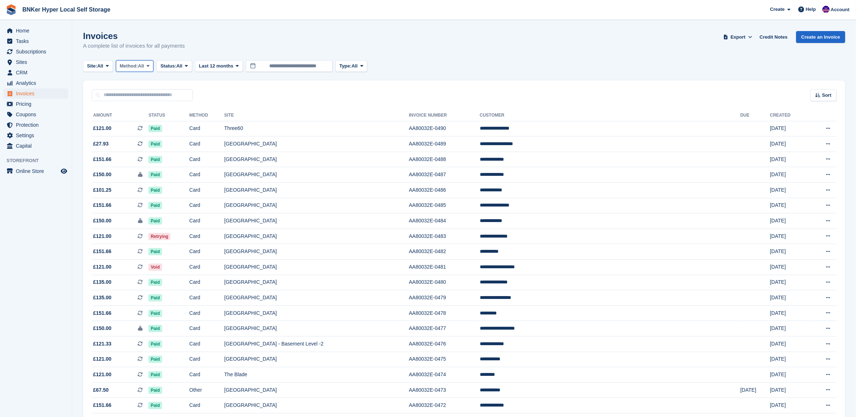
click at [148, 64] on span at bounding box center [148, 66] width 6 height 6
click at [134, 82] on link "All" at bounding box center [150, 83] width 63 height 13
drag, startPoint x: 181, startPoint y: 74, endPoint x: 184, endPoint y: 69, distance: 6.2
click at [184, 69] on button "Status: All" at bounding box center [173, 66] width 35 height 12
click at [183, 93] on link "Paid" at bounding box center [191, 95] width 63 height 13
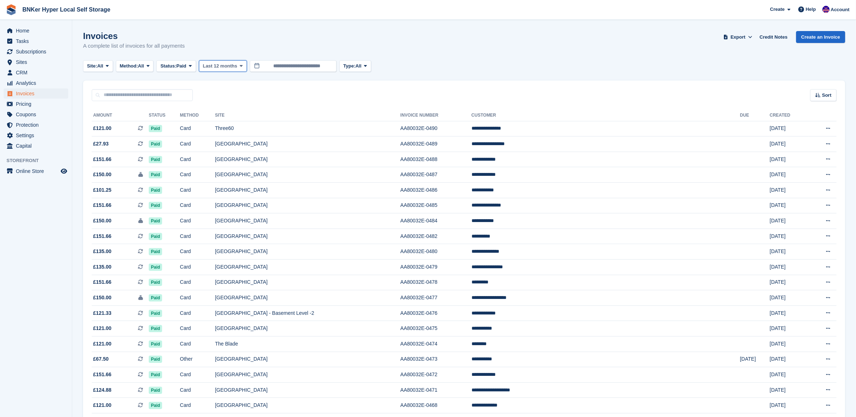
click at [237, 65] on span "Last 12 months" at bounding box center [220, 65] width 34 height 7
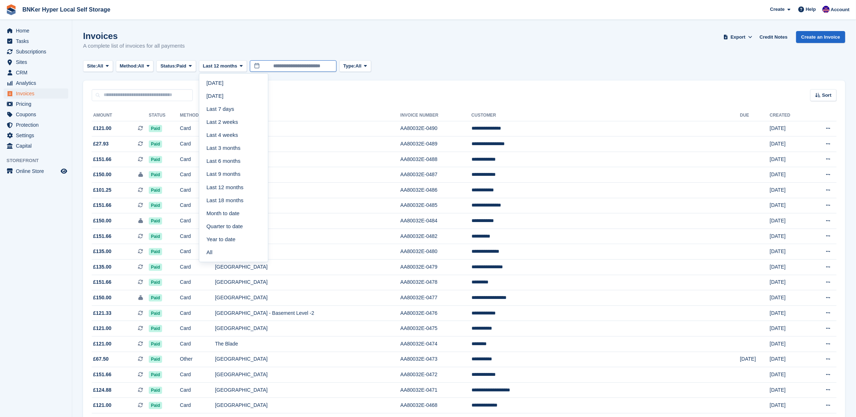
click at [292, 66] on input "**********" at bounding box center [293, 66] width 87 height 12
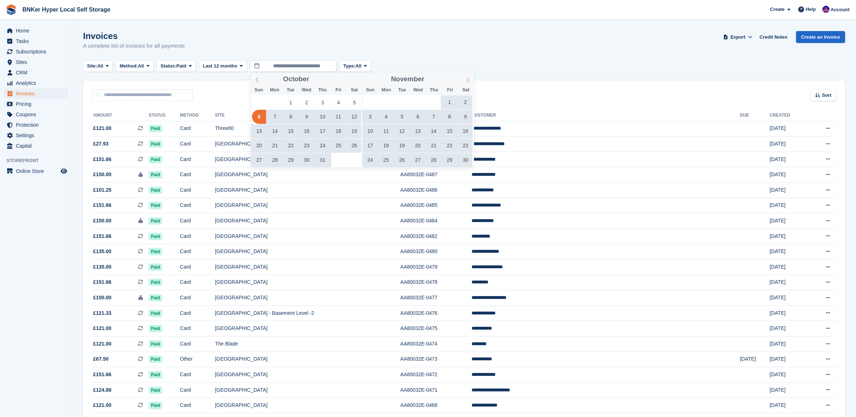
click at [470, 82] on icon at bounding box center [467, 79] width 5 height 5
click at [469, 80] on icon at bounding box center [467, 79] width 5 height 5
type input "****"
click at [469, 80] on icon at bounding box center [467, 79] width 5 height 5
type input "****"
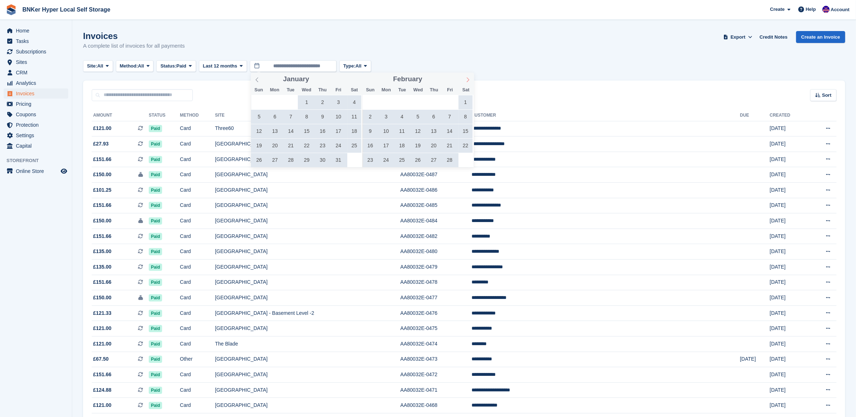
click at [469, 80] on icon at bounding box center [467, 79] width 5 height 5
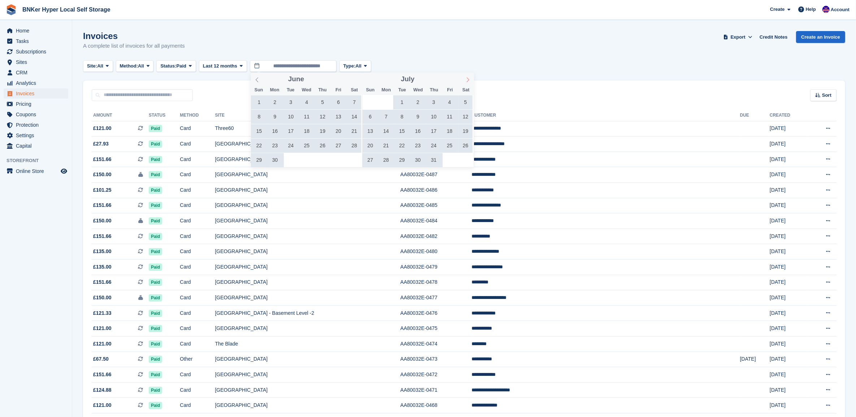
click at [469, 80] on icon at bounding box center [467, 79] width 5 height 5
click at [296, 101] on span "1" at bounding box center [291, 102] width 14 height 14
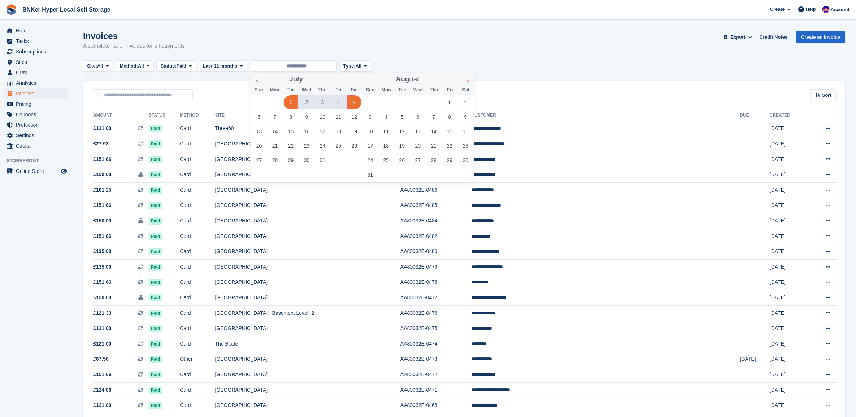
click at [466, 80] on icon at bounding box center [467, 79] width 5 height 5
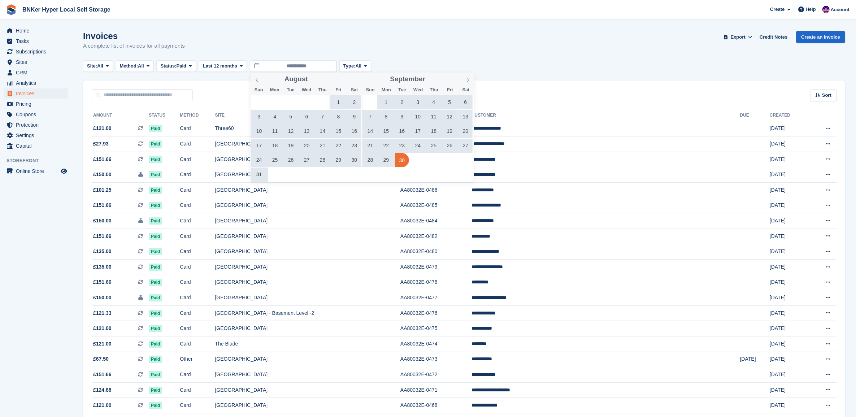
click at [401, 163] on span "30" at bounding box center [402, 160] width 14 height 14
type input "**********"
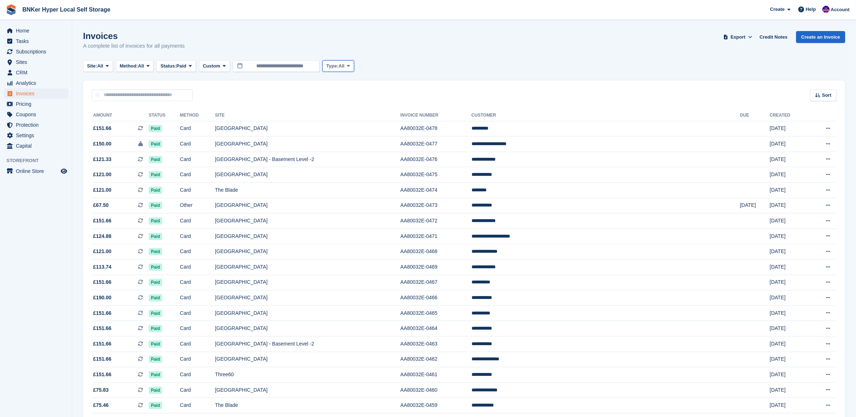
click at [338, 67] on span "Type:" at bounding box center [332, 65] width 12 height 7
click at [353, 119] on link "Subscription" at bounding box center [357, 121] width 63 height 13
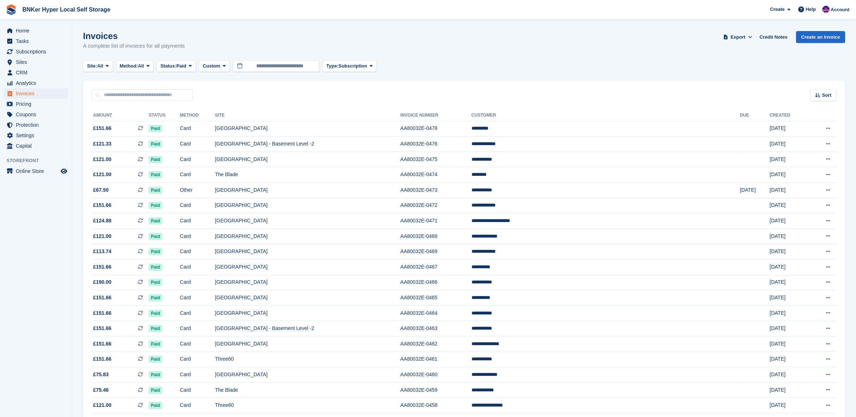
click at [743, 38] on span "Export" at bounding box center [737, 37] width 15 height 7
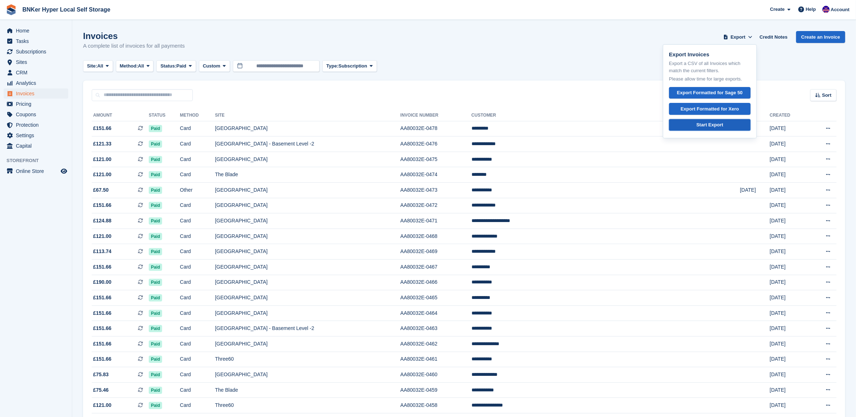
click at [717, 126] on div "Start Export" at bounding box center [709, 124] width 27 height 7
drag, startPoint x: 419, startPoint y: 272, endPoint x: 432, endPoint y: 260, distance: 17.9
click at [400, 267] on td "[GEOGRAPHIC_DATA]" at bounding box center [307, 267] width 185 height 16
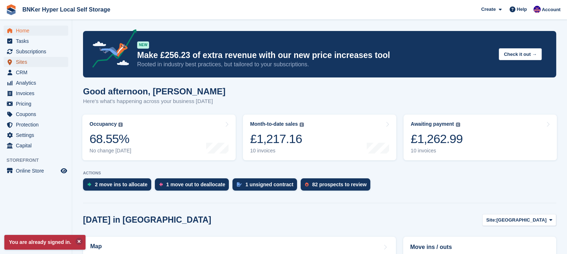
click at [23, 60] on span "Sites" at bounding box center [37, 62] width 43 height 10
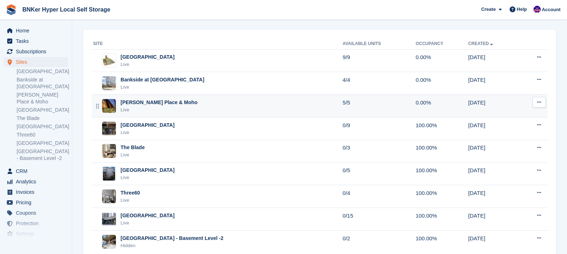
scroll to position [45, 0]
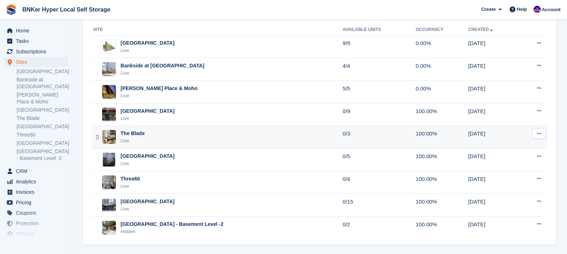
click at [303, 133] on div "The Blade Live" at bounding box center [217, 137] width 249 height 15
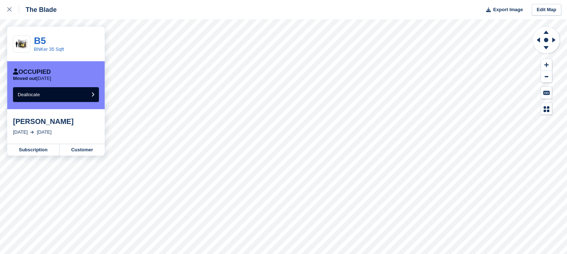
click at [25, 10] on div "The Blade" at bounding box center [38, 9] width 38 height 9
click at [10, 11] on icon at bounding box center [9, 9] width 4 height 4
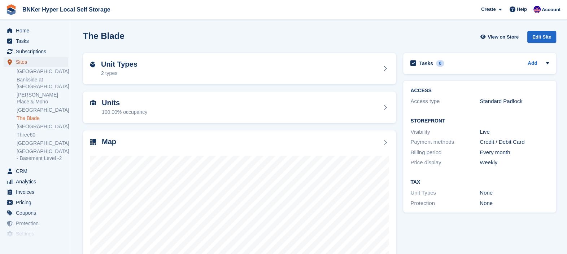
click at [25, 65] on span "Sites" at bounding box center [37, 62] width 43 height 10
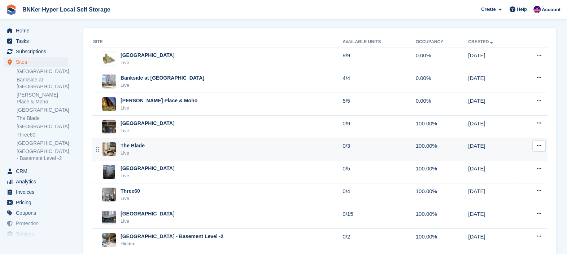
scroll to position [50, 0]
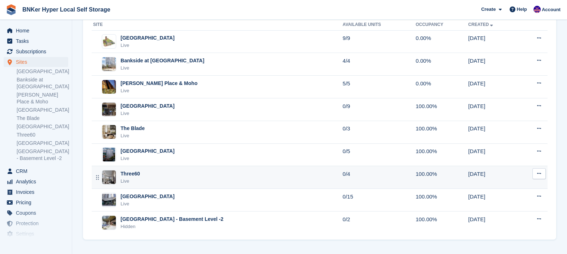
click at [352, 178] on td "0/4" at bounding box center [378, 177] width 73 height 23
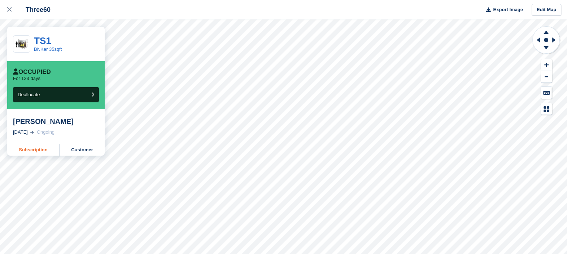
click at [42, 152] on link "Subscription" at bounding box center [33, 150] width 52 height 12
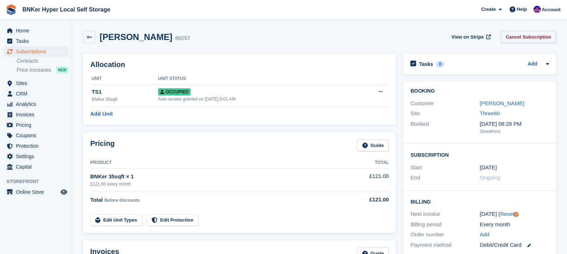
click at [549, 36] on link "Cancel Subscription" at bounding box center [529, 37] width 56 height 12
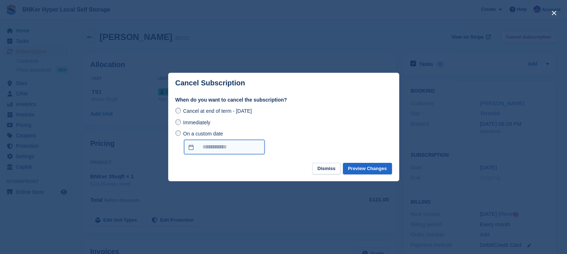
click at [232, 151] on input "On a custom date" at bounding box center [224, 147] width 80 height 14
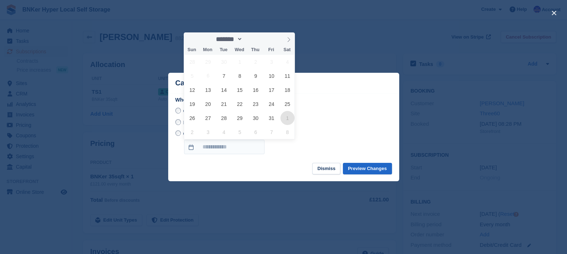
click at [287, 121] on span "1" at bounding box center [287, 118] width 14 height 14
type input "**********"
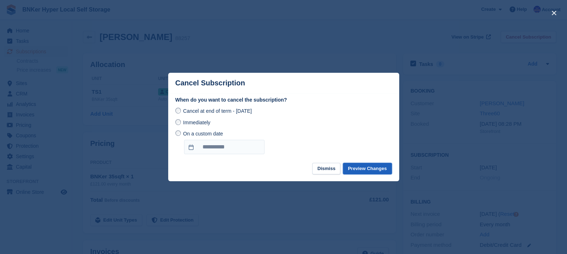
click at [374, 168] on button "Preview Changes" at bounding box center [367, 169] width 49 height 12
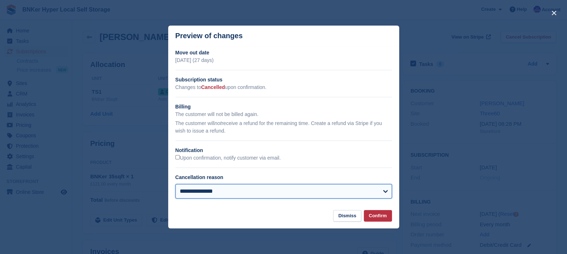
click at [234, 193] on select "**********" at bounding box center [283, 191] width 217 height 14
select select "**********"
click at [175, 185] on select "**********" at bounding box center [283, 191] width 217 height 14
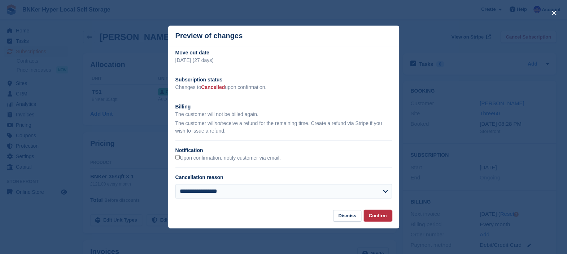
click at [374, 216] on button "Confirm" at bounding box center [378, 216] width 28 height 12
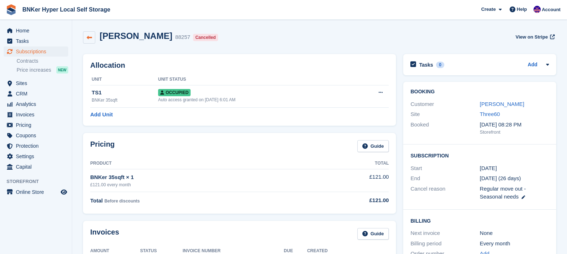
click at [85, 39] on link at bounding box center [89, 37] width 12 height 12
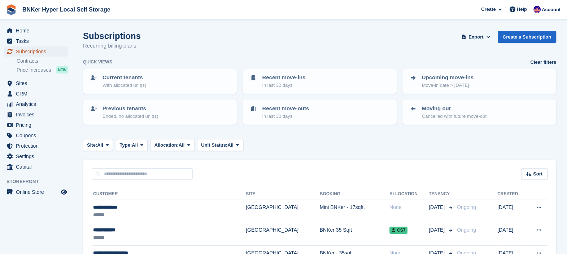
click at [26, 53] on span "Subscriptions" at bounding box center [37, 52] width 43 height 10
click at [23, 30] on span "Home" at bounding box center [37, 31] width 43 height 10
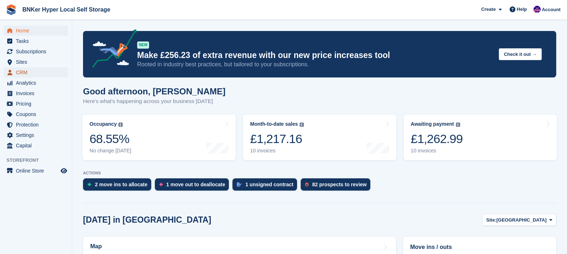
click at [19, 70] on span "CRM" at bounding box center [37, 72] width 43 height 10
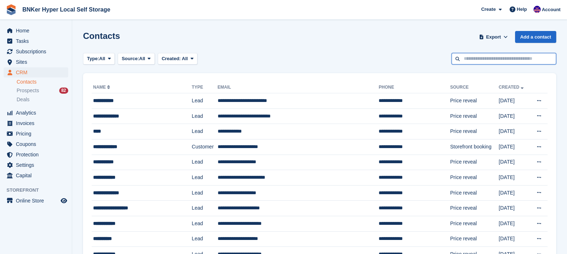
click at [480, 57] on input "text" at bounding box center [503, 59] width 105 height 12
paste input "**********"
click at [457, 56] on input "**********" at bounding box center [503, 59] width 105 height 12
type input "**********"
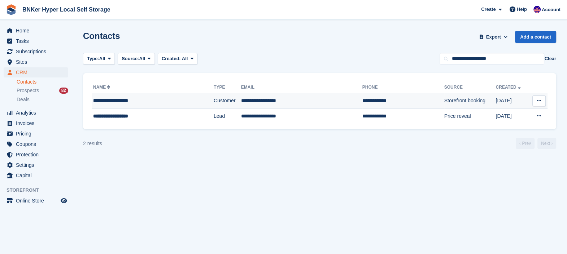
click at [117, 104] on div "**********" at bounding box center [141, 101] width 96 height 8
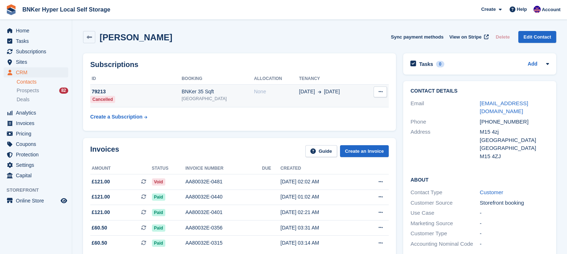
click at [221, 96] on div "[GEOGRAPHIC_DATA]" at bounding box center [218, 99] width 73 height 6
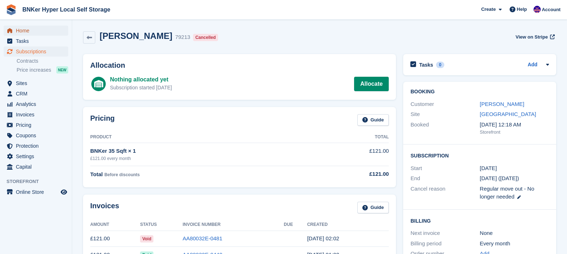
click at [24, 30] on span "Home" at bounding box center [37, 31] width 43 height 10
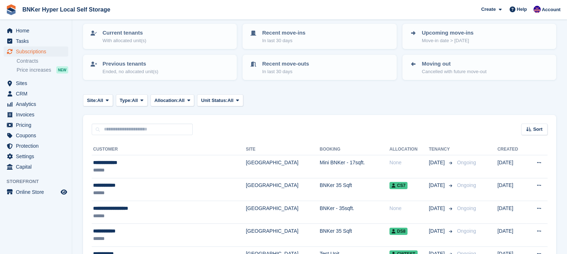
scroll to position [45, 0]
click at [134, 126] on input "text" at bounding box center [142, 130] width 101 height 12
type input "****"
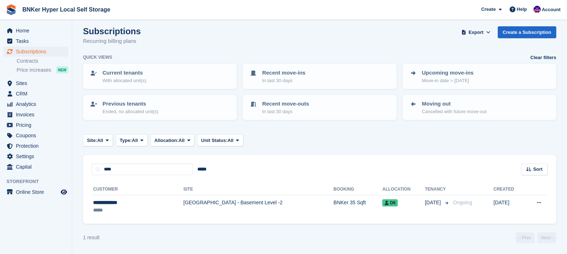
scroll to position [4, 0]
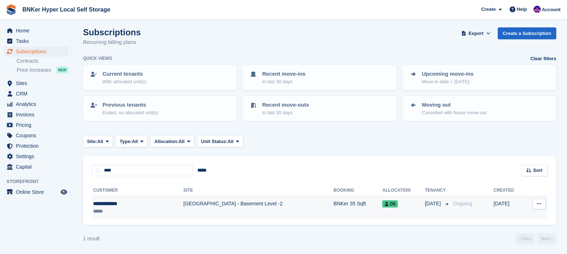
click at [110, 202] on div "**********" at bounding box center [122, 204] width 59 height 8
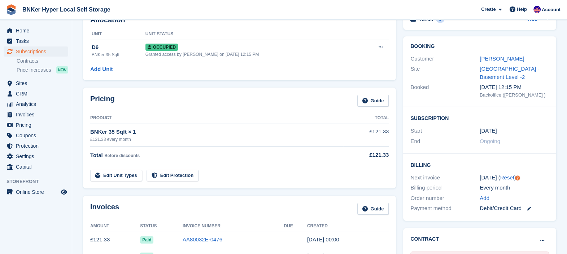
scroll to position [135, 0]
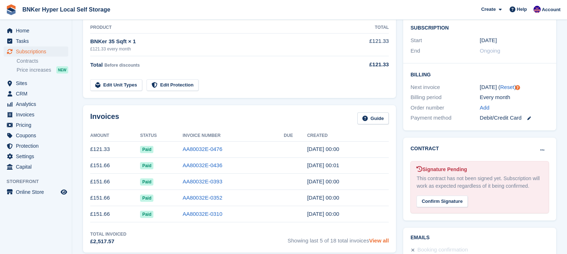
click at [376, 241] on link "View all" at bounding box center [379, 241] width 20 height 6
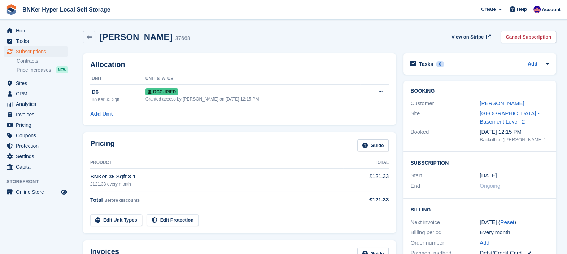
scroll to position [135, 0]
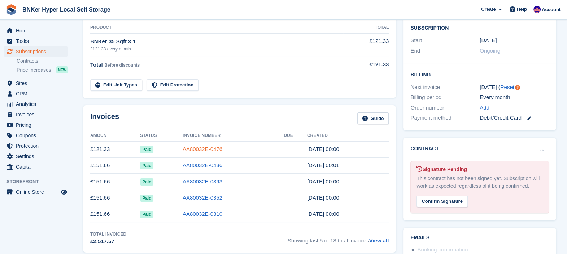
click at [190, 150] on link "AA80032E-0476" at bounding box center [203, 149] width 40 height 6
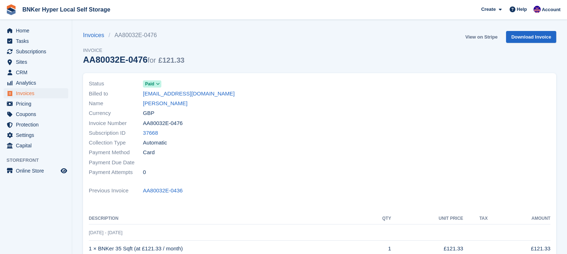
click at [478, 35] on link "View on Stripe" at bounding box center [481, 37] width 38 height 12
click at [527, 41] on link "Download Invoice" at bounding box center [531, 37] width 50 height 12
drag, startPoint x: 291, startPoint y: 53, endPoint x: 293, endPoint y: 57, distance: 4.2
click at [291, 53] on div "Invoices AA80032E-0476 Invoice AA80032E-0476 for £121.33 View on Stripe Downloa…" at bounding box center [319, 52] width 473 height 42
click at [89, 35] on link "Invoices" at bounding box center [96, 35] width 26 height 9
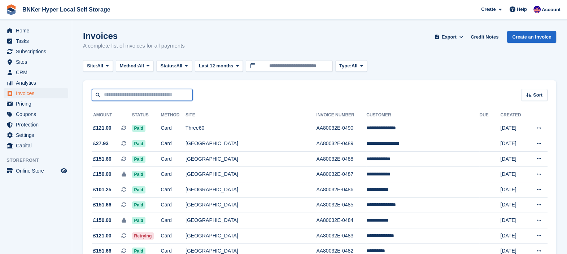
click at [161, 93] on input "text" at bounding box center [142, 95] width 101 height 12
type input "**********"
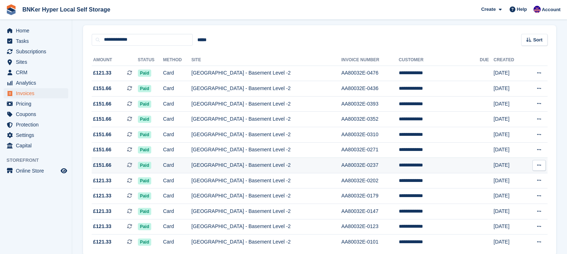
scroll to position [88, 0]
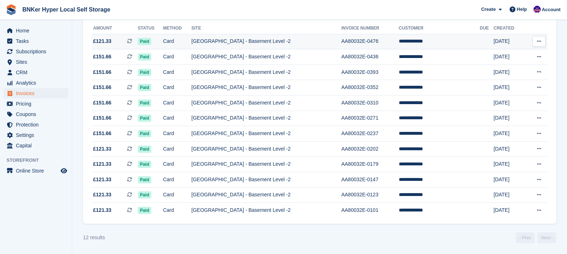
click at [103, 42] on span "£121.33" at bounding box center [102, 42] width 18 height 8
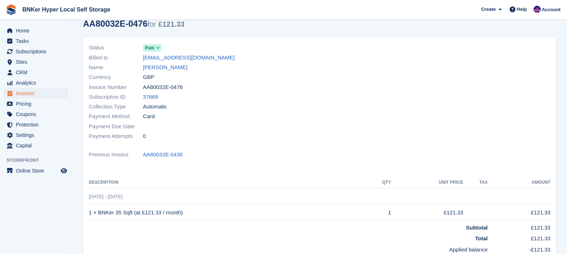
scroll to position [80, 0]
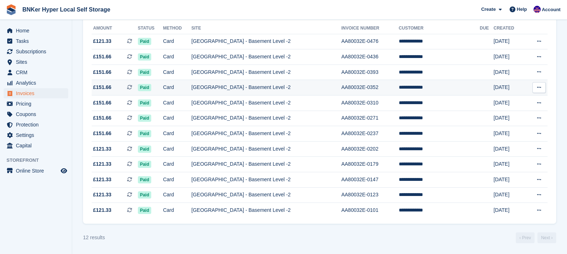
scroll to position [43, 0]
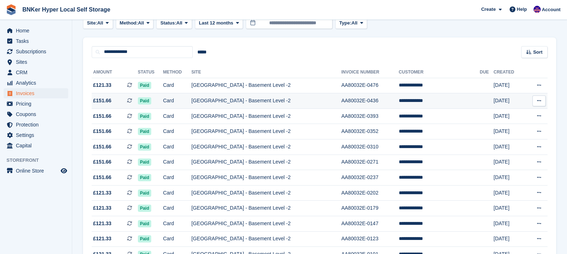
click at [103, 99] on span "£151.66" at bounding box center [102, 101] width 18 height 8
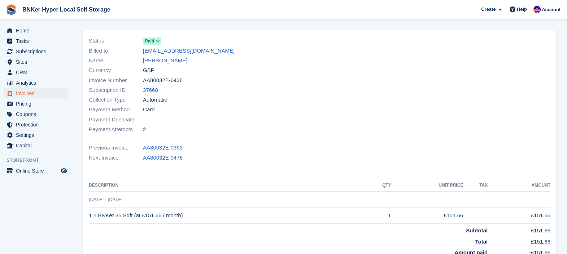
scroll to position [165, 0]
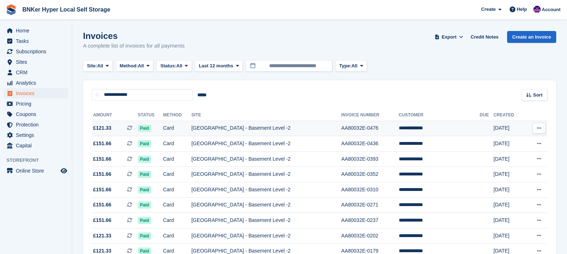
scroll to position [43, 0]
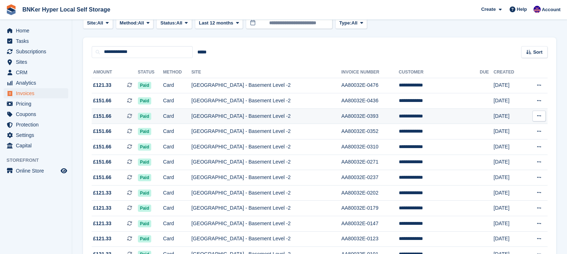
click at [105, 113] on span "£151.66" at bounding box center [102, 117] width 18 height 8
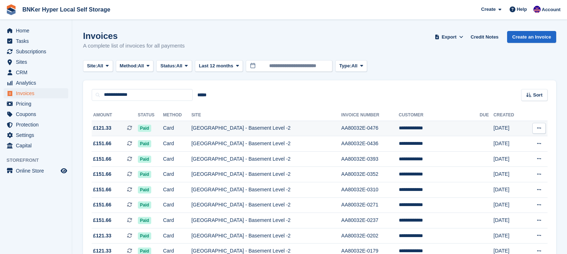
scroll to position [43, 0]
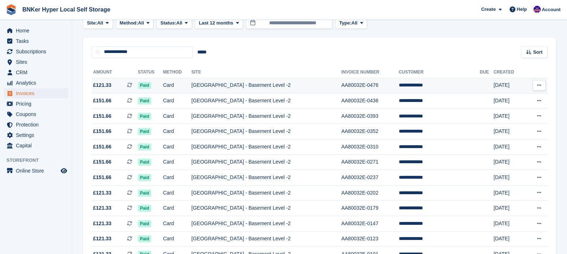
click at [95, 82] on span "£121.33" at bounding box center [102, 86] width 18 height 8
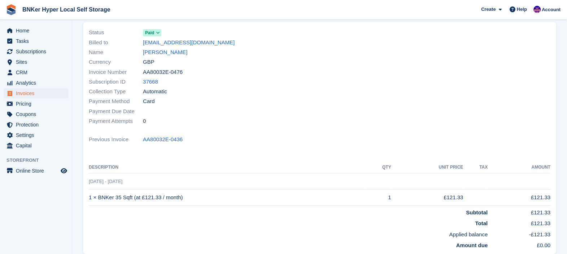
scroll to position [80, 0]
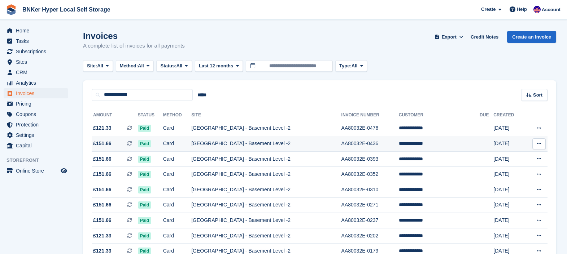
scroll to position [43, 0]
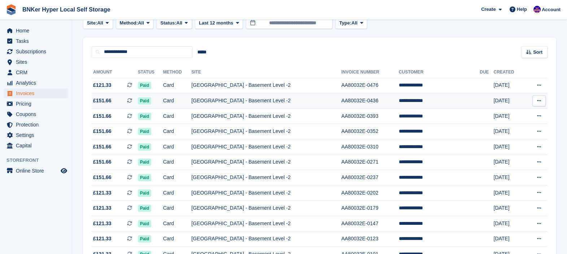
click at [104, 99] on span "£151.66" at bounding box center [102, 101] width 18 height 8
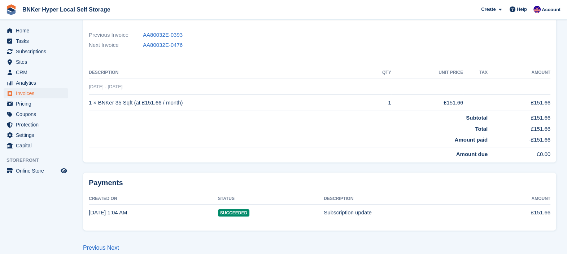
scroll to position [165, 0]
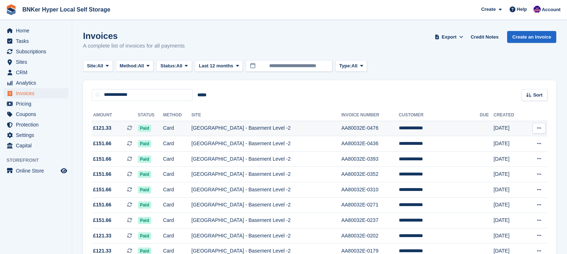
click at [112, 128] on span "£121.33 This is a recurring subscription invoice." at bounding box center [115, 129] width 46 height 8
